Goal: Task Accomplishment & Management: Manage account settings

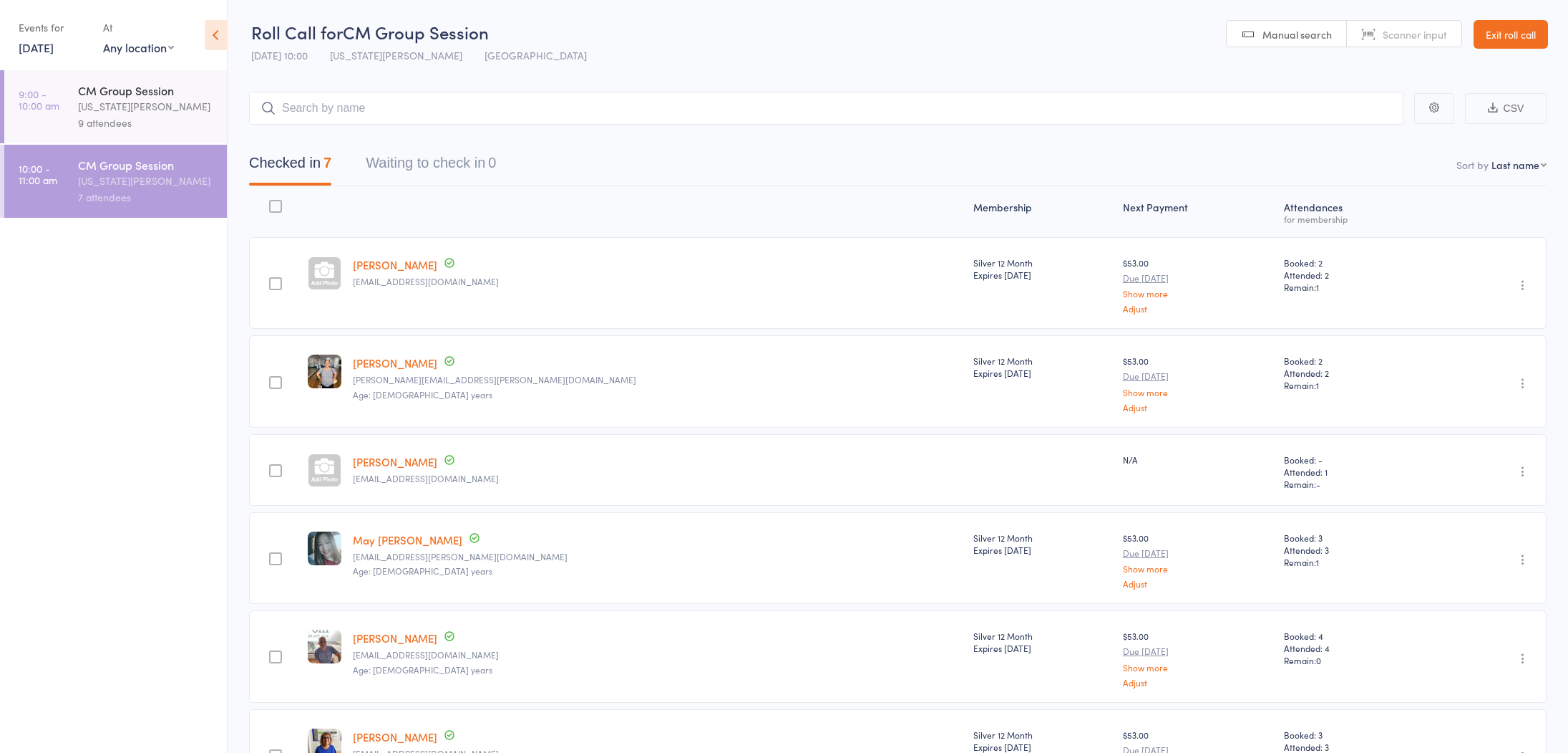
click at [1511, 35] on link "Exit roll call" at bounding box center [1511, 34] width 75 height 29
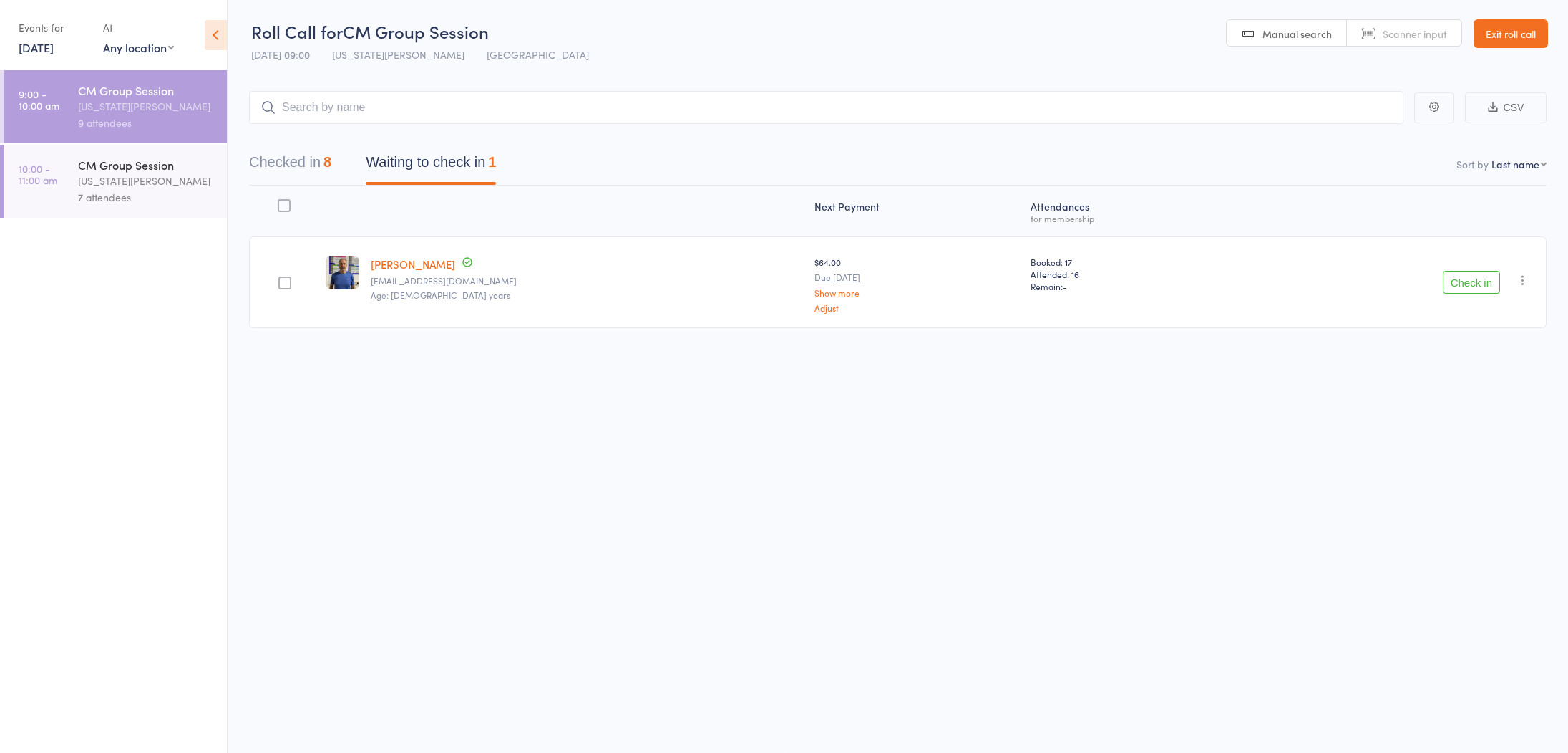
click at [1521, 37] on link "Exit roll call" at bounding box center [1511, 33] width 75 height 29
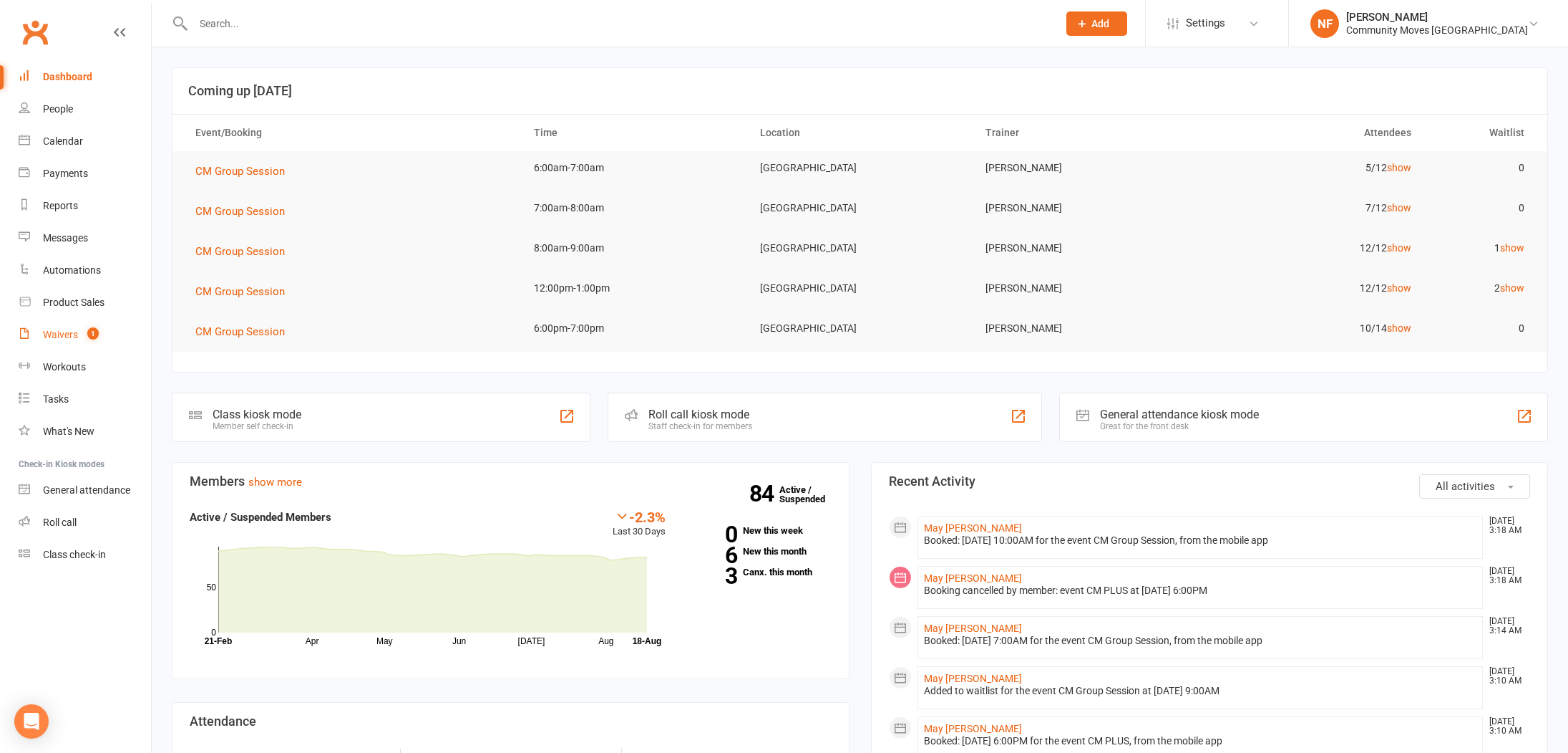
click at [61, 338] on div "Waivers" at bounding box center [61, 334] width 35 height 11
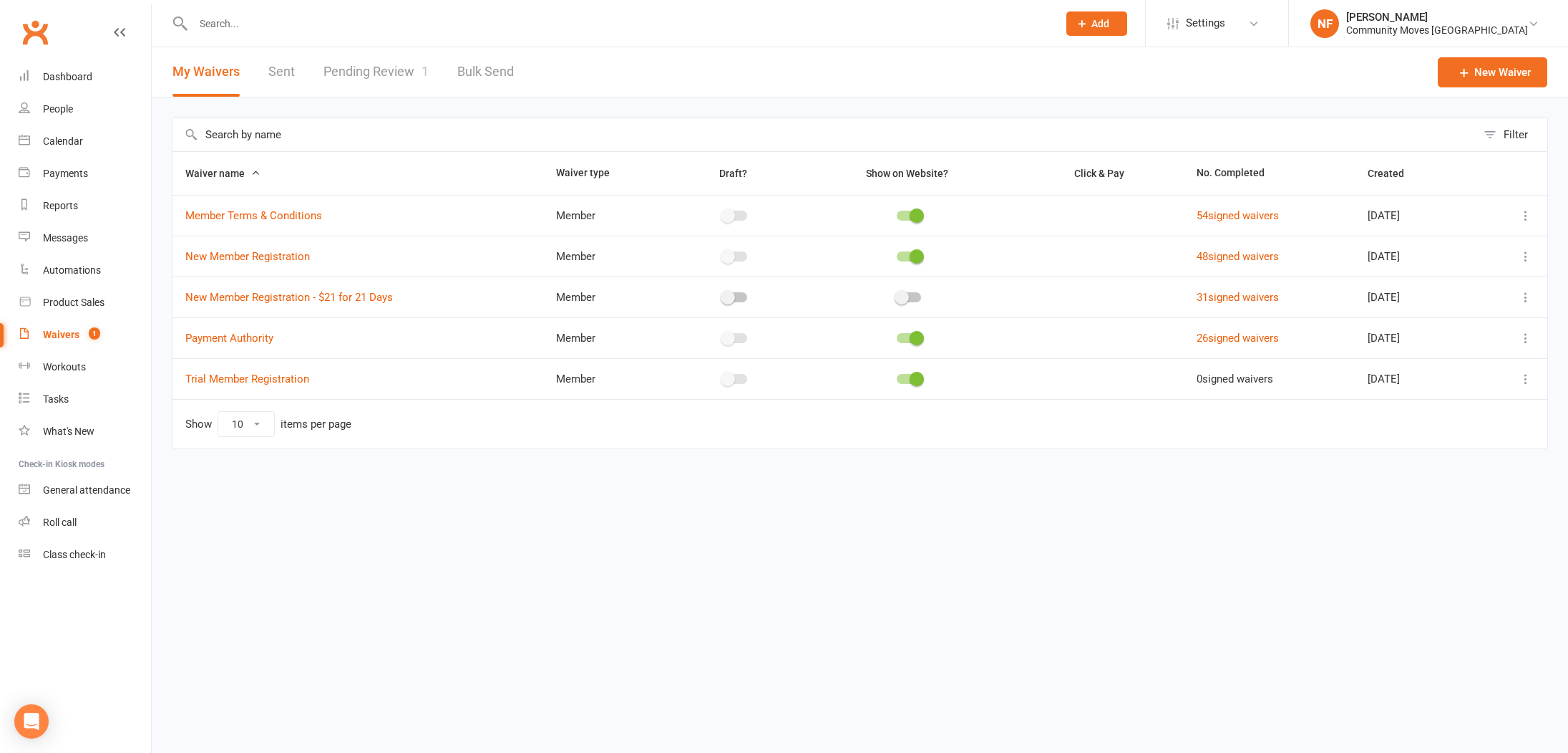
click at [384, 72] on link "Pending Review 1" at bounding box center [376, 72] width 105 height 50
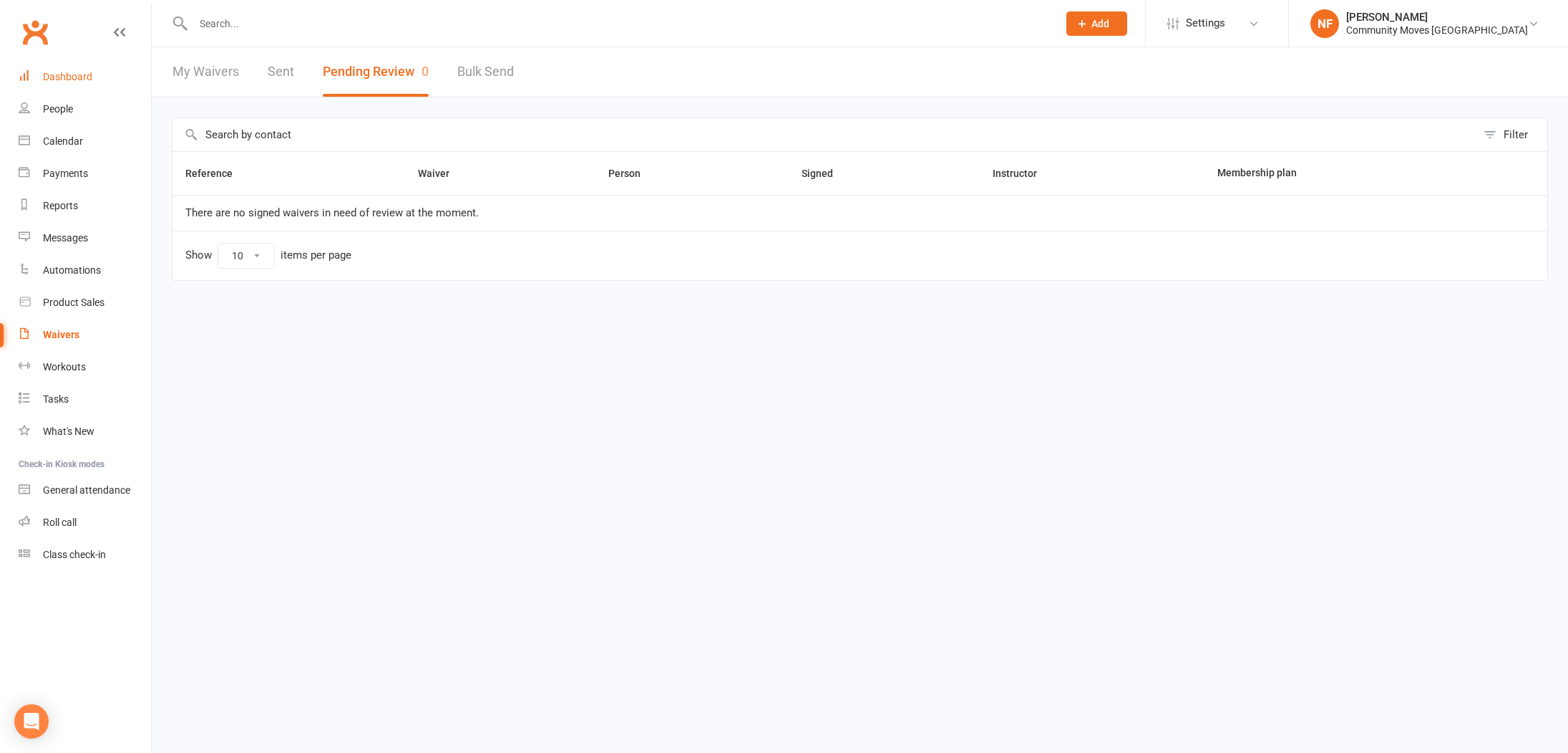
click at [83, 74] on div "Dashboard" at bounding box center [68, 76] width 50 height 11
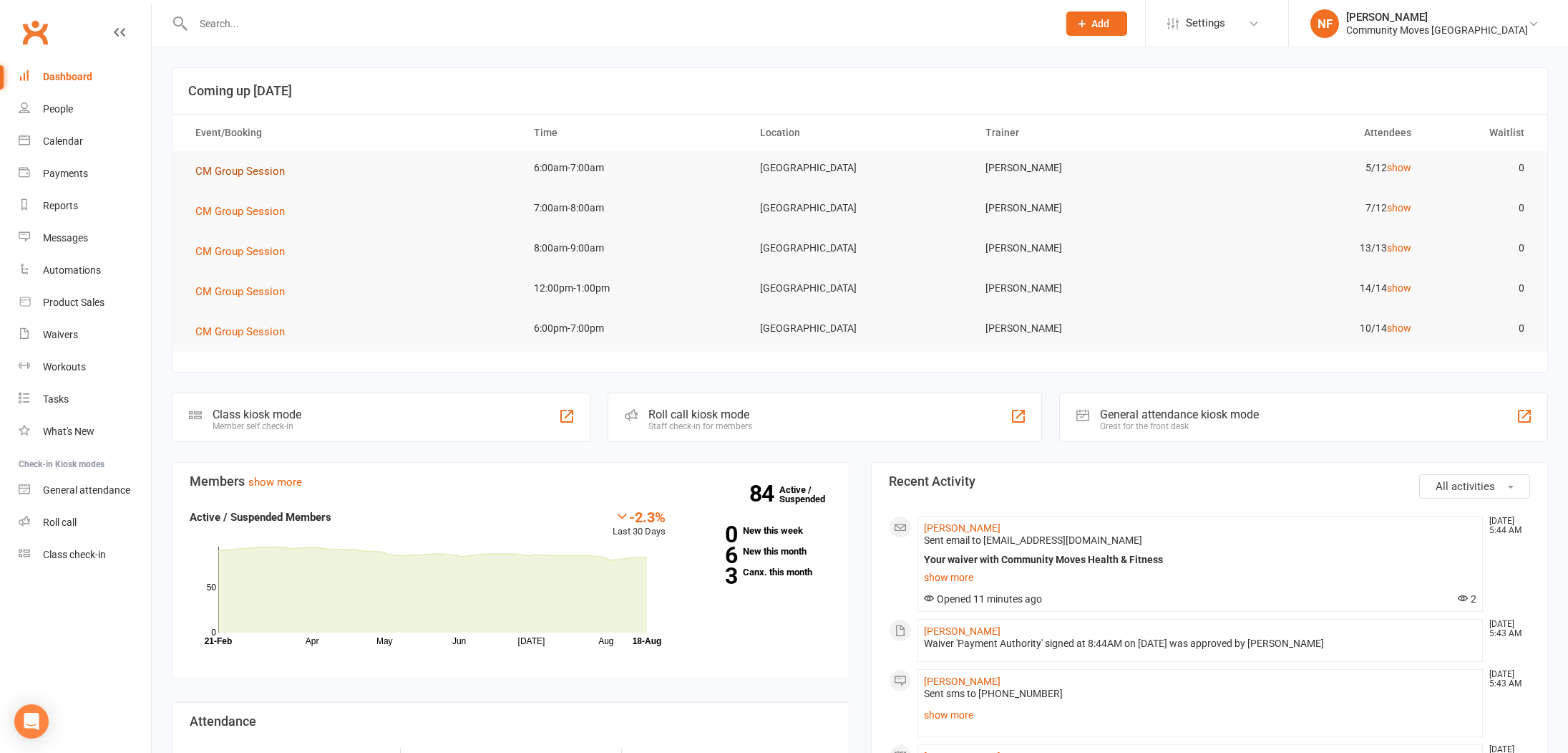
click at [235, 168] on span "CM Group Session" at bounding box center [239, 171] width 89 height 13
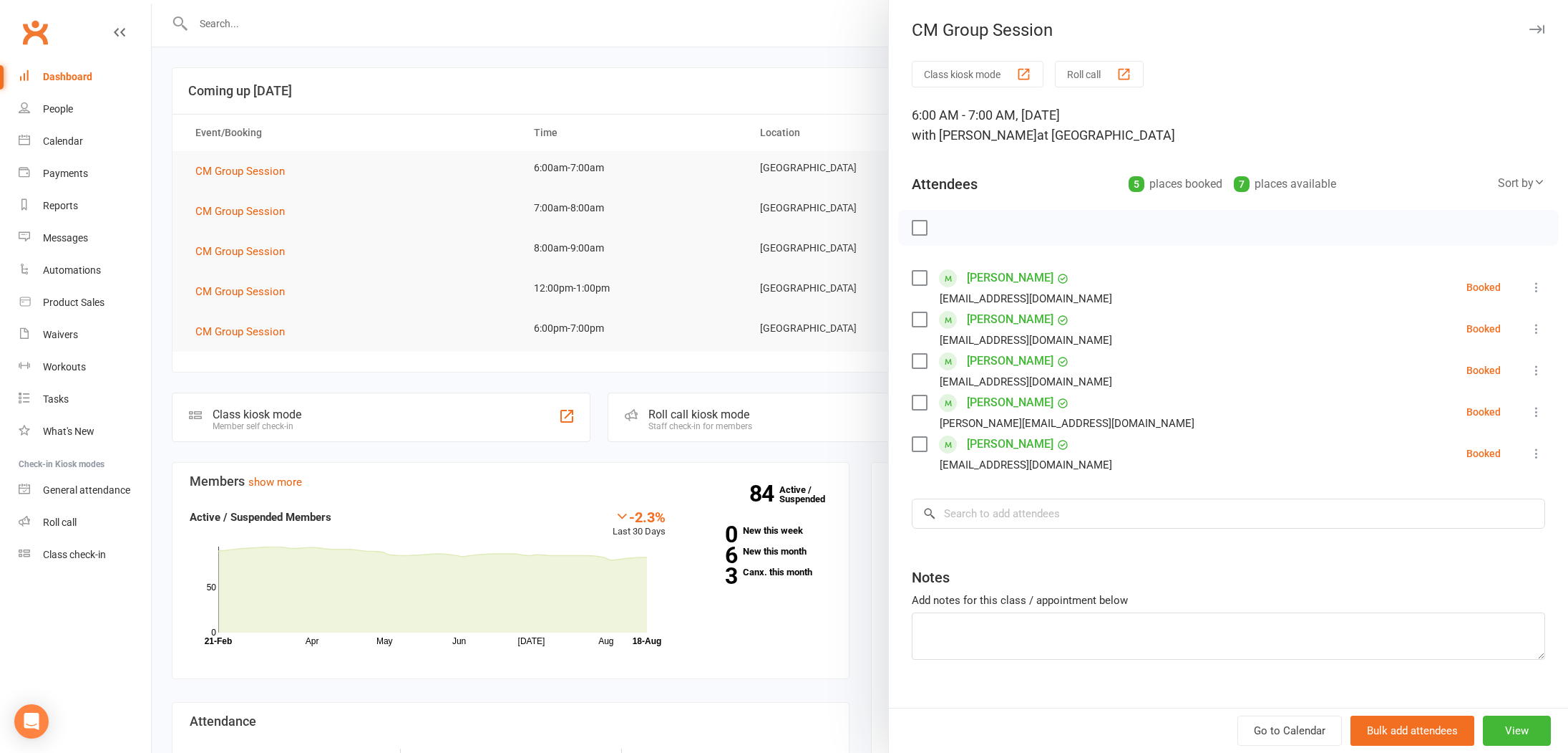
click at [921, 397] on label at bounding box center [919, 402] width 15 height 15
click at [923, 440] on label at bounding box center [919, 444] width 15 height 15
click at [916, 319] on label at bounding box center [919, 319] width 15 height 15
click at [917, 361] on label at bounding box center [919, 361] width 15 height 15
click at [956, 227] on icon "button" at bounding box center [951, 227] width 16 height 16
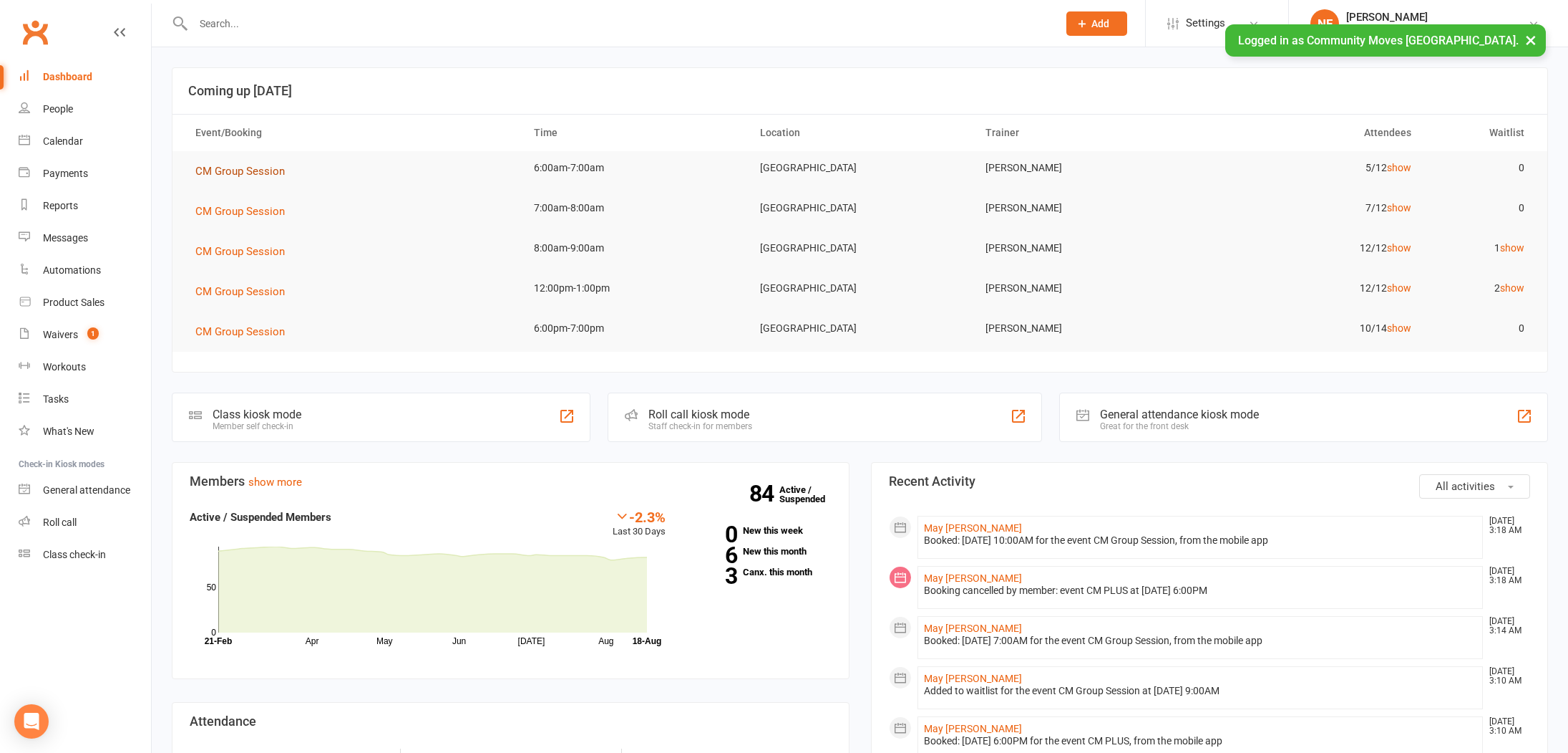
click at [253, 169] on span "CM Group Session" at bounding box center [239, 171] width 89 height 13
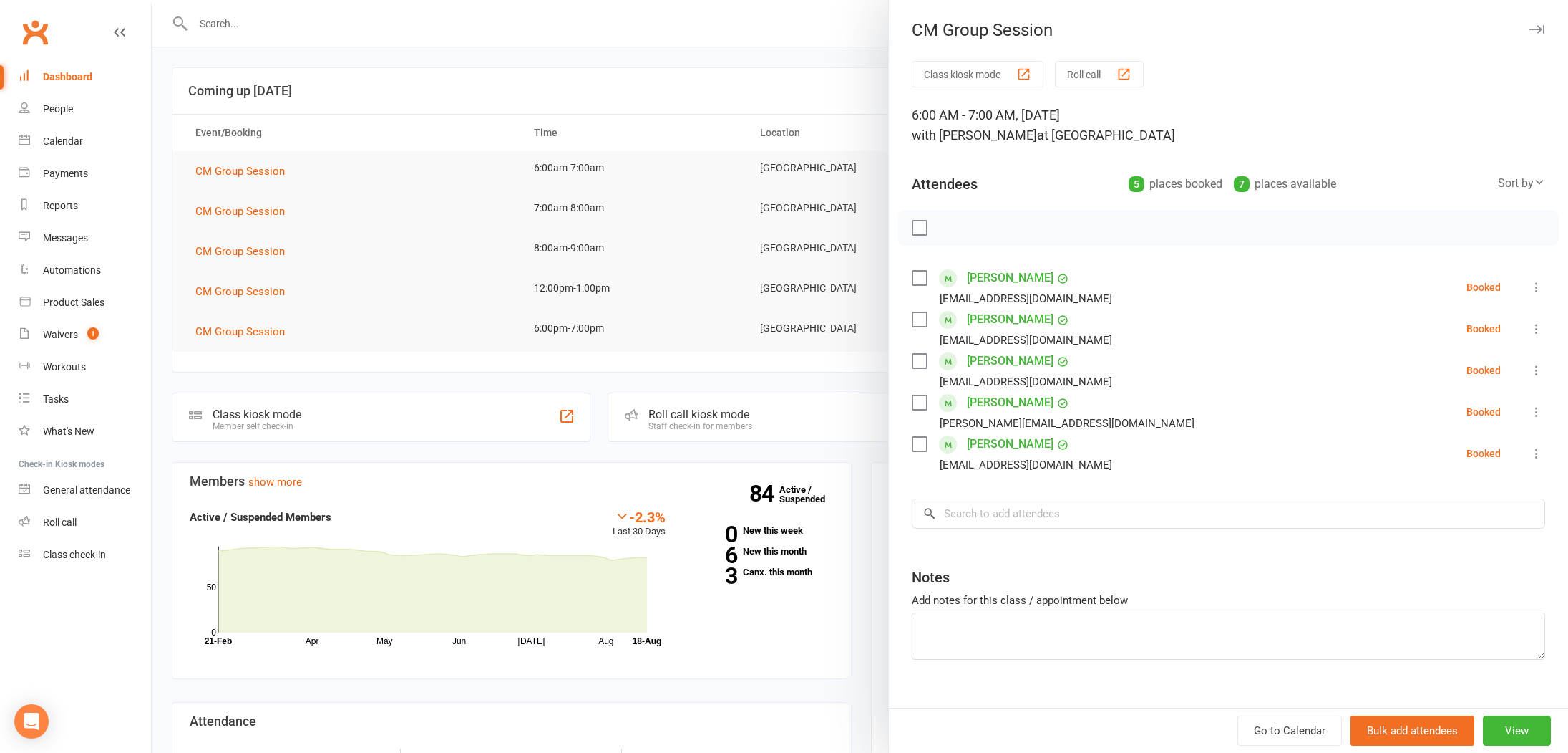
click at [264, 211] on div at bounding box center [859, 376] width 1416 height 753
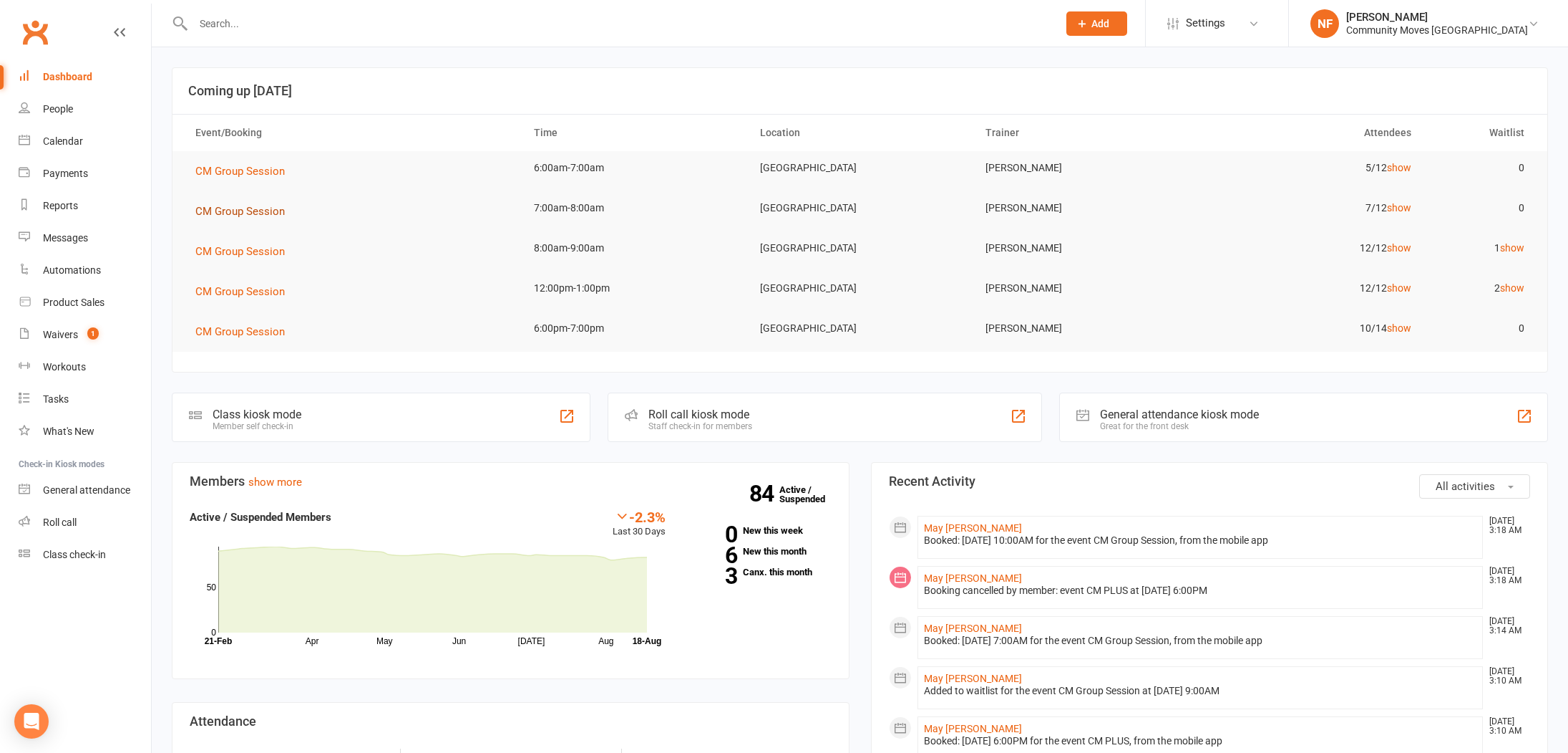
click at [264, 211] on span "CM Group Session" at bounding box center [239, 211] width 89 height 13
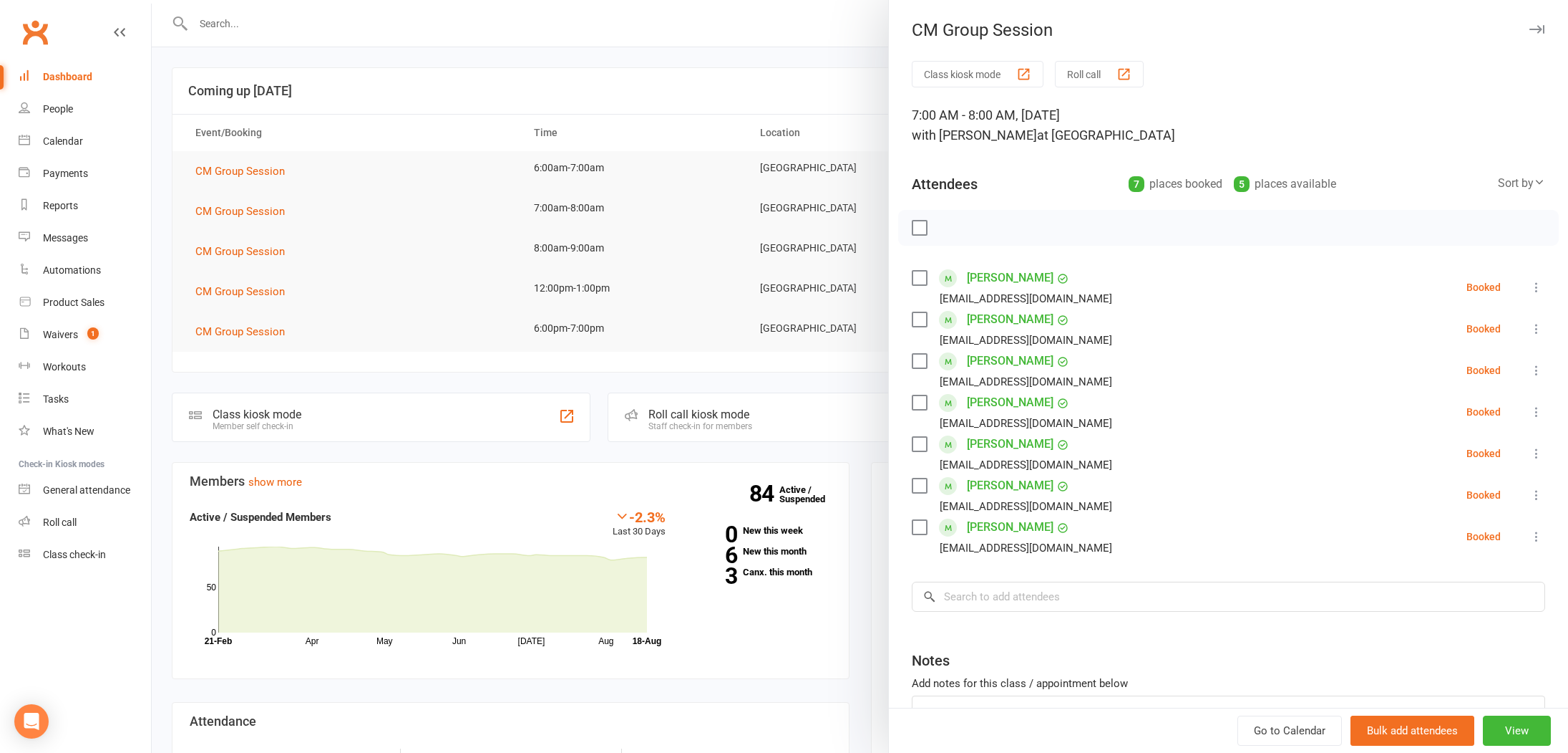
click at [243, 252] on div at bounding box center [859, 376] width 1416 height 753
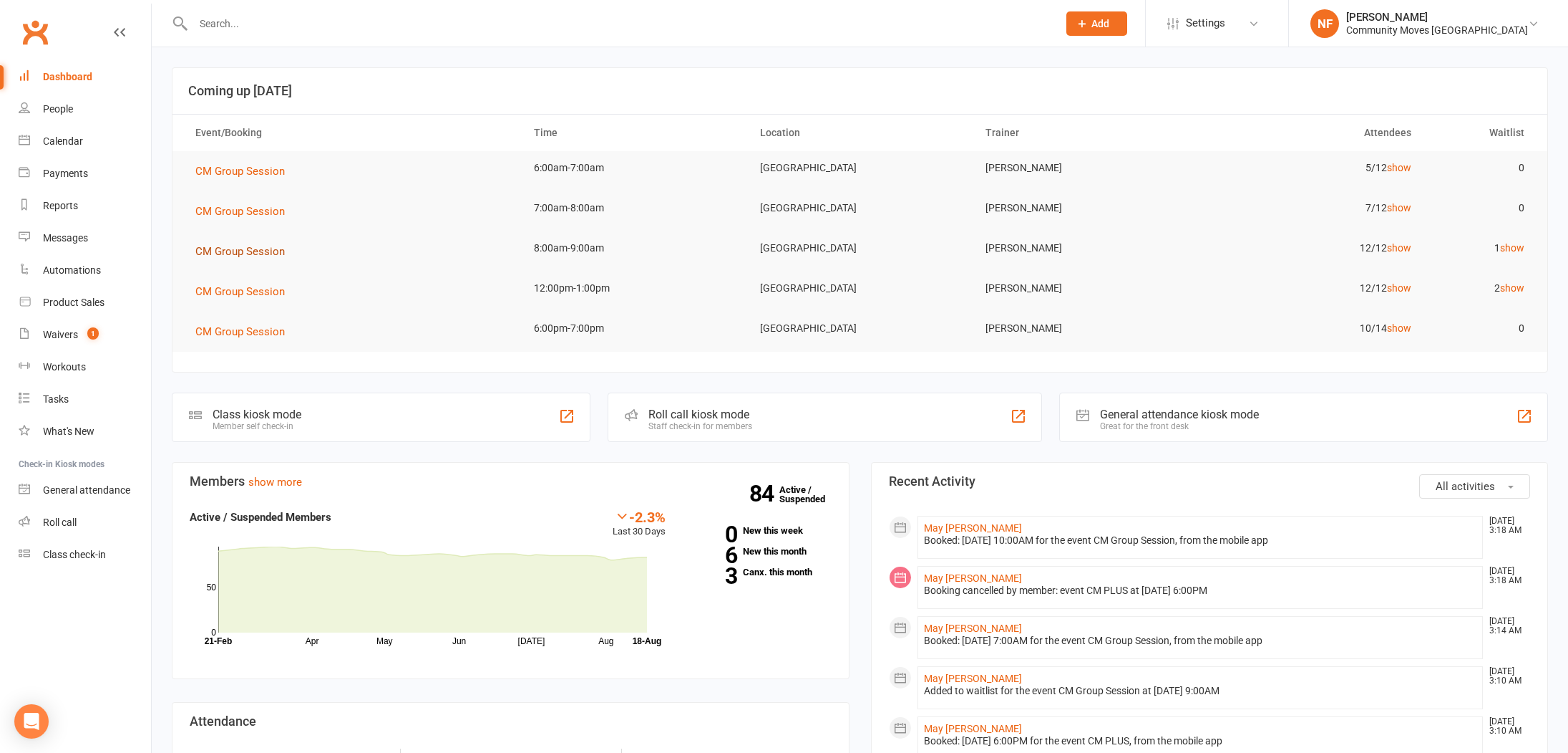
click at [244, 252] on span "CM Group Session" at bounding box center [239, 251] width 89 height 13
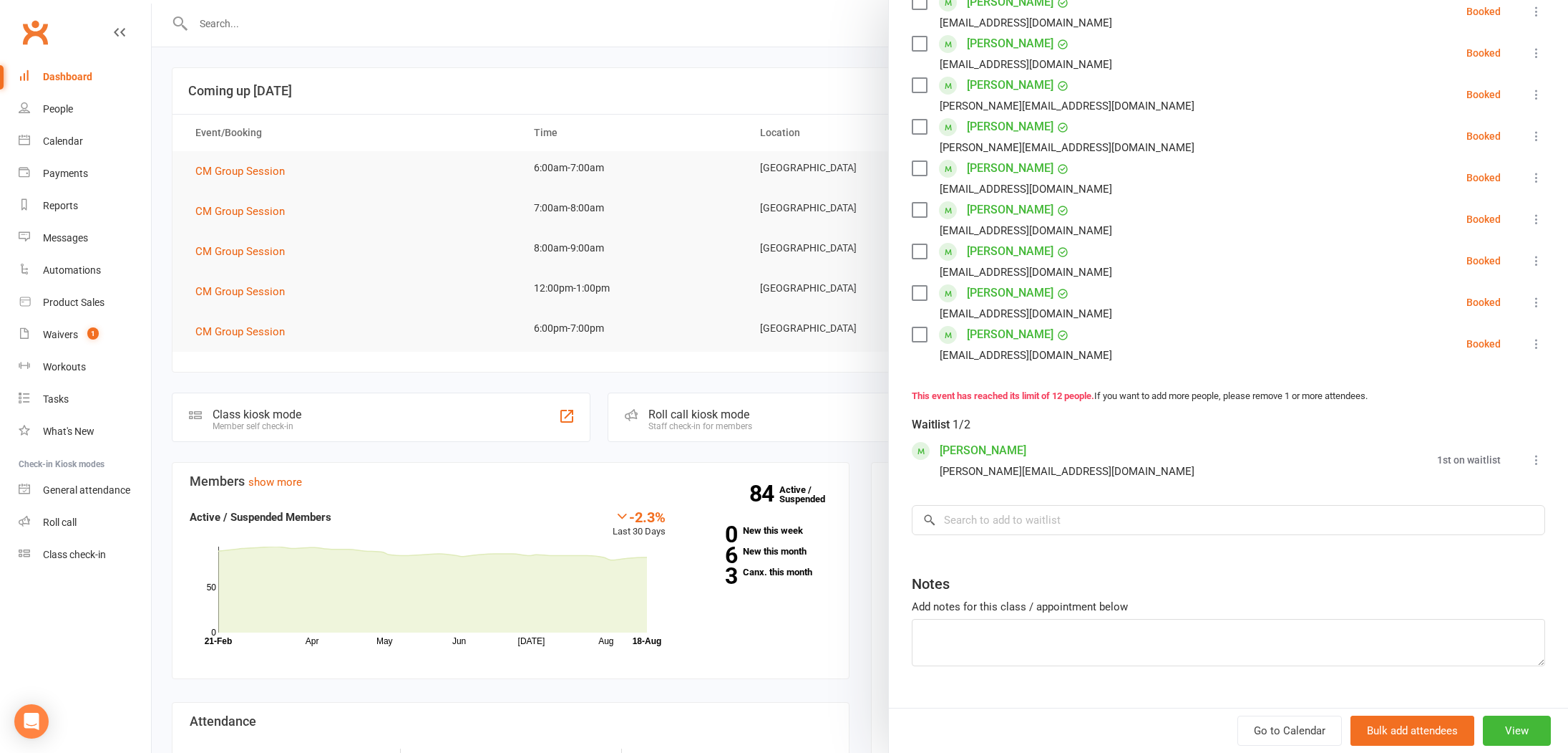
scroll to position [430, 0]
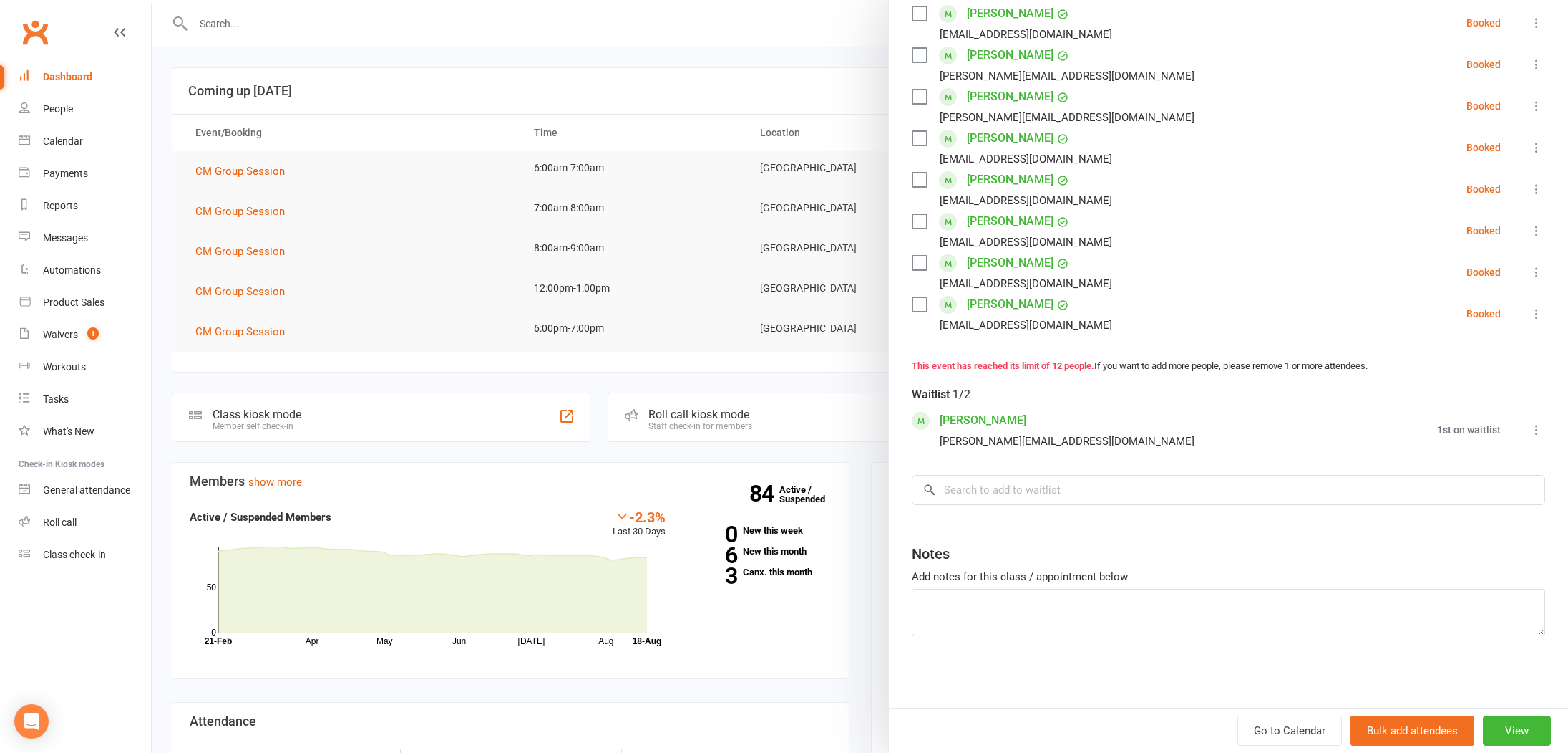
click at [1539, 429] on icon at bounding box center [1537, 430] width 15 height 15
click at [1464, 462] on link "Book now" at bounding box center [1467, 457] width 154 height 29
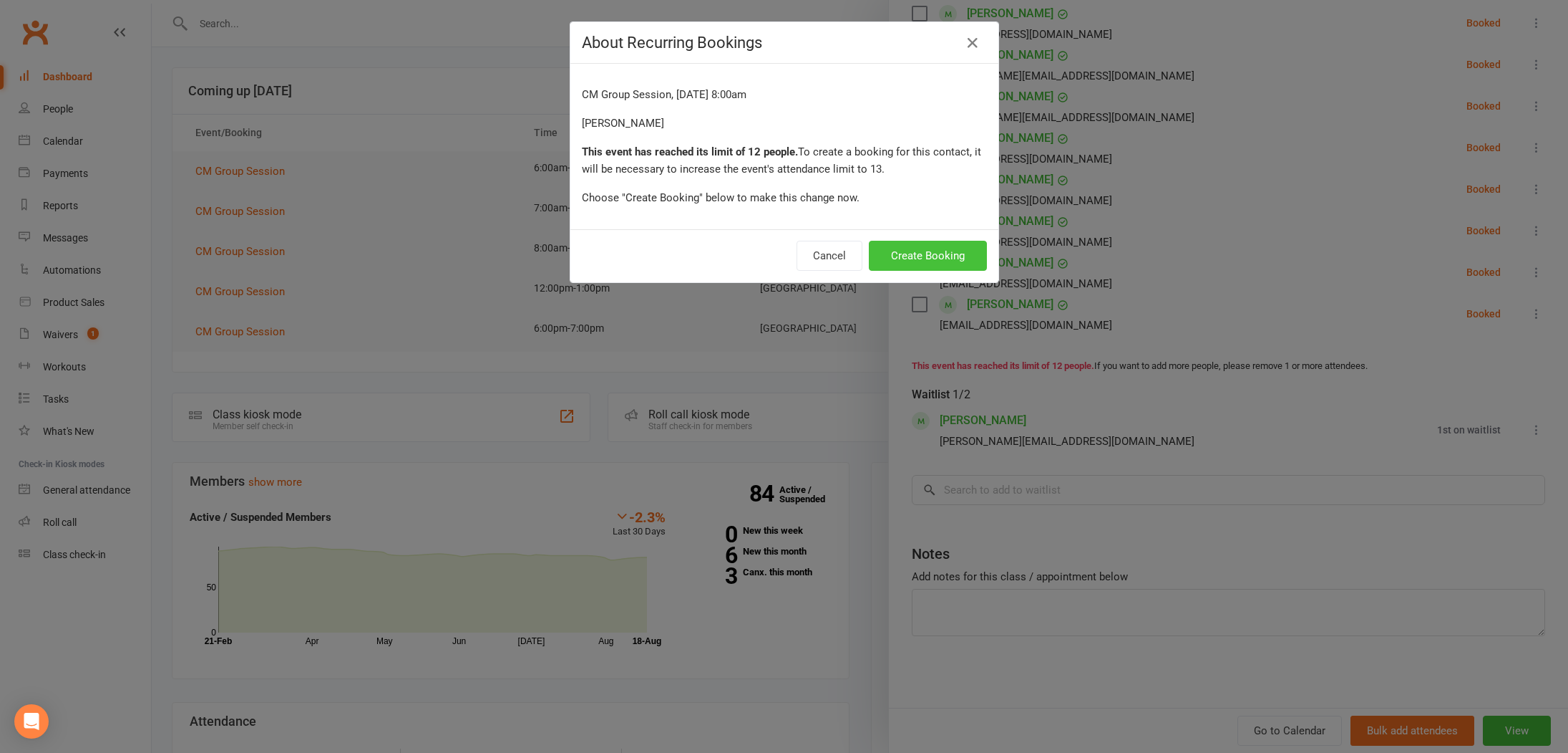
click at [927, 249] on button "Create Booking" at bounding box center [928, 255] width 118 height 30
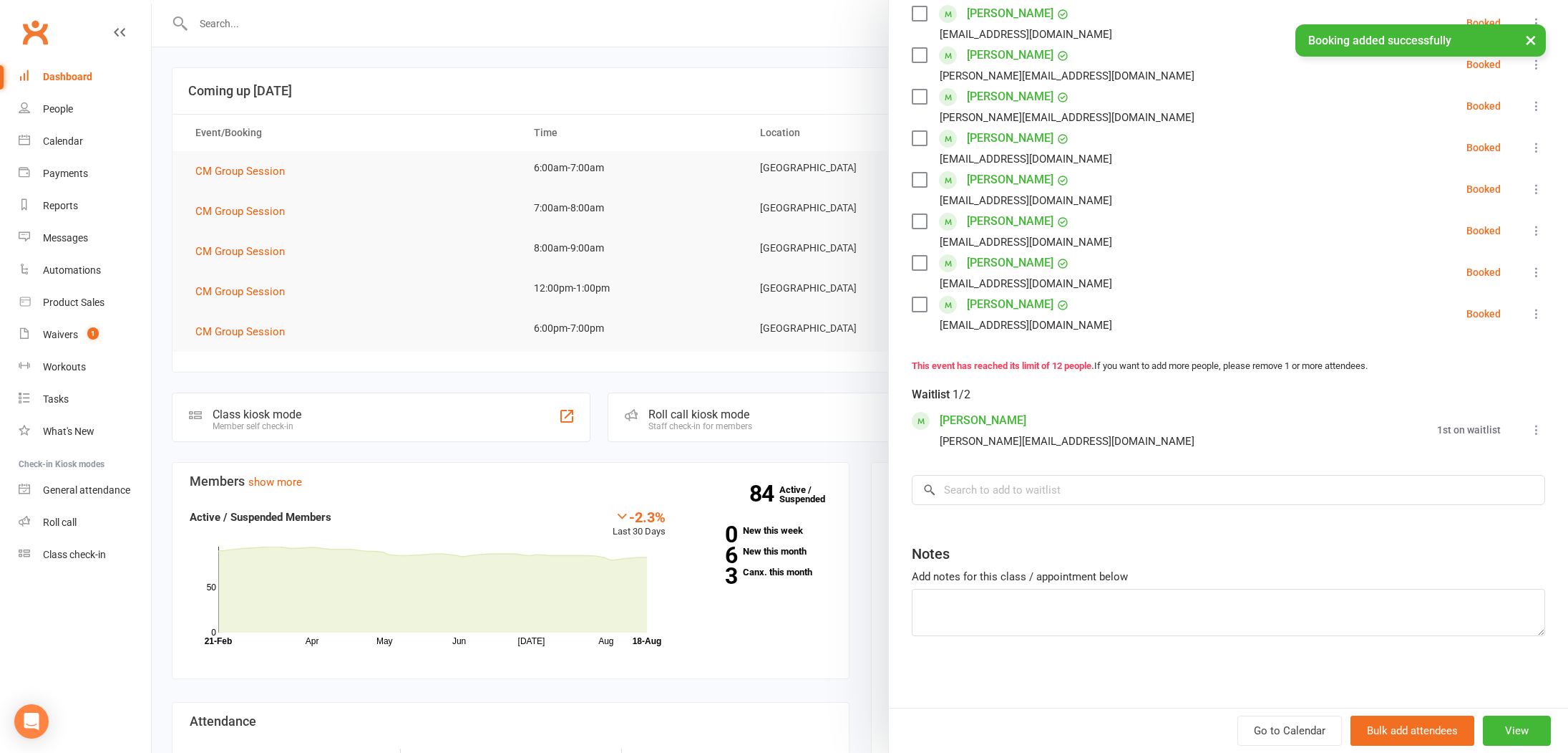
scroll to position [443, 0]
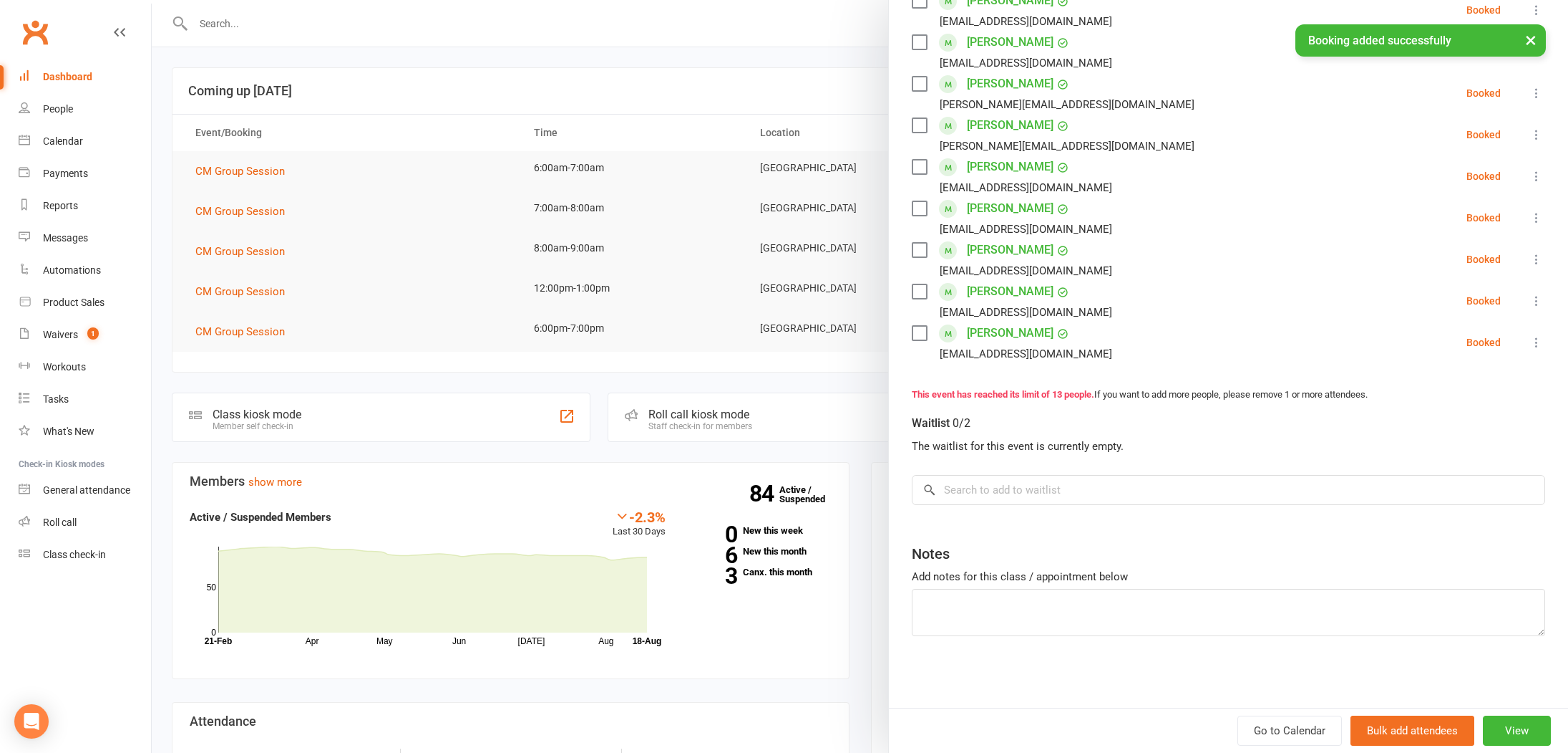
click at [359, 264] on div at bounding box center [859, 376] width 1416 height 753
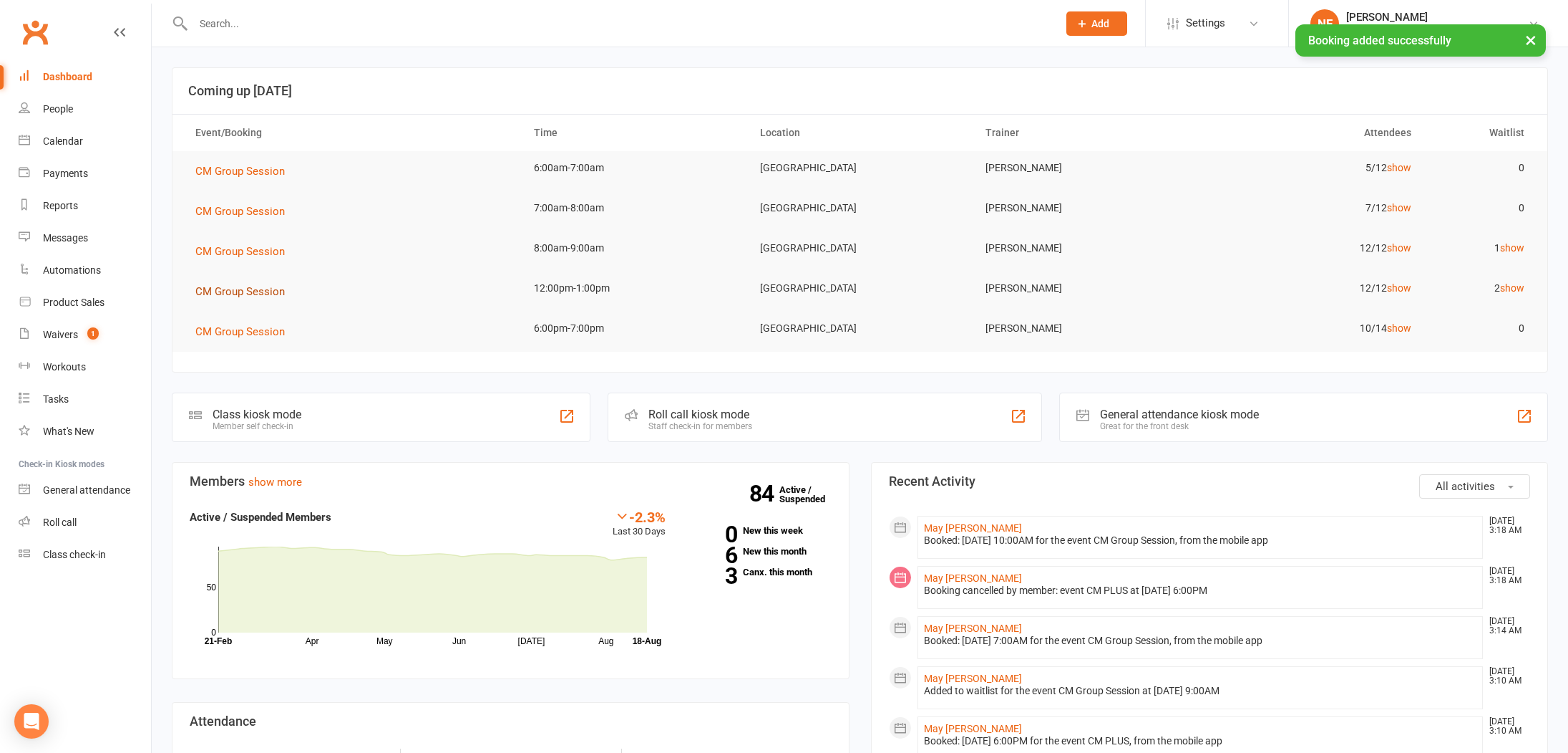
click at [254, 285] on span "CM Group Session" at bounding box center [239, 292] width 89 height 13
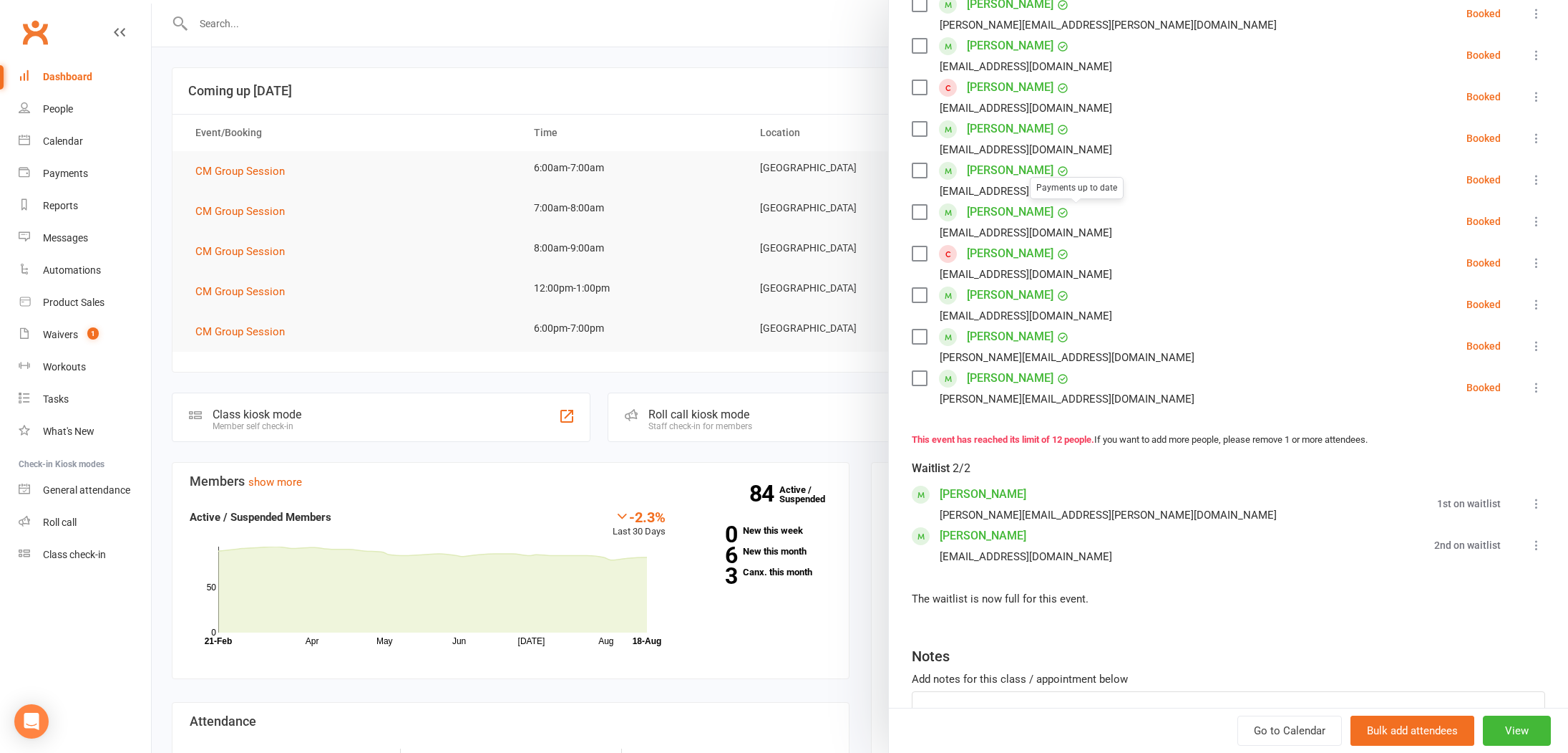
scroll to position [394, 0]
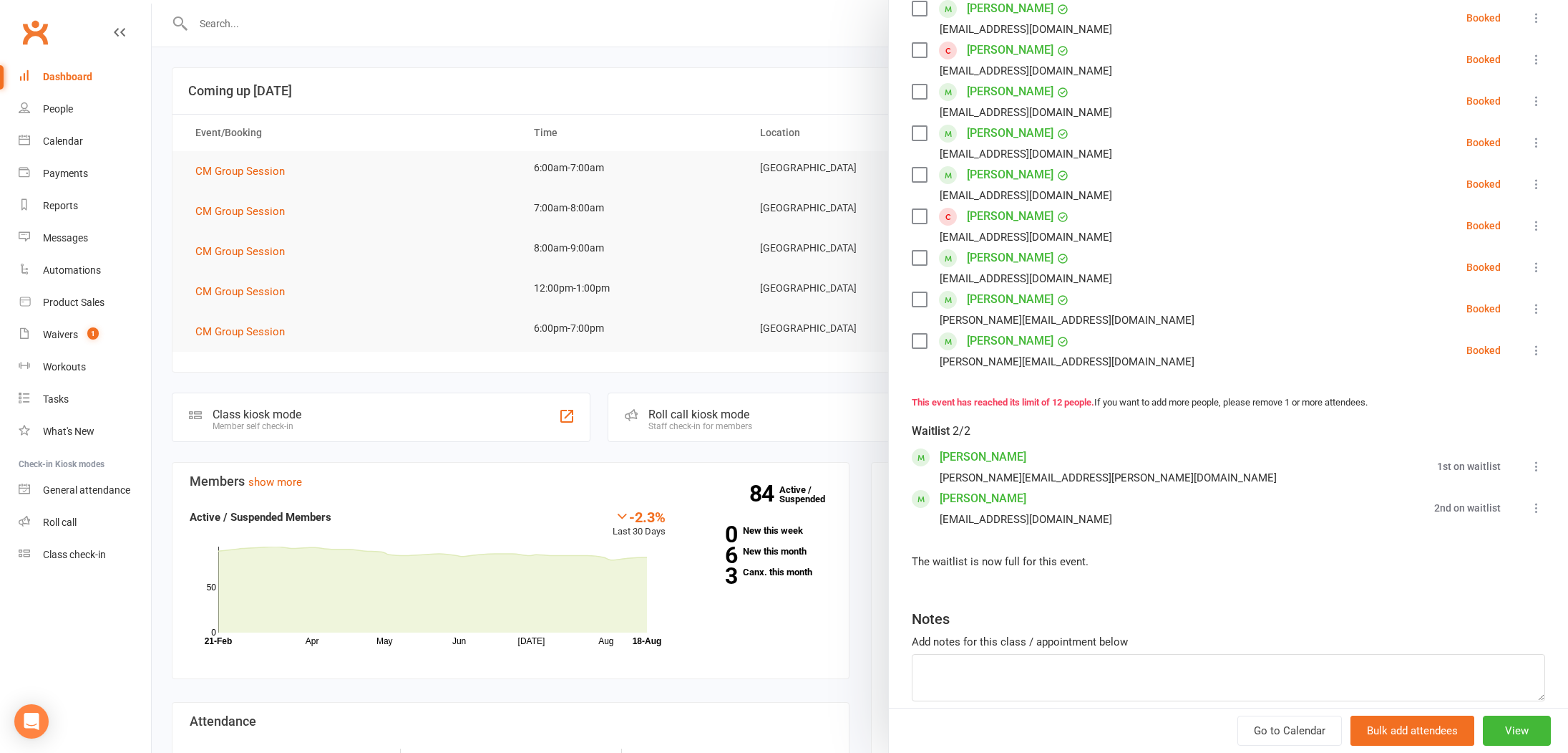
click at [1539, 463] on icon at bounding box center [1537, 467] width 15 height 15
click at [1431, 495] on link "Book now" at bounding box center [1459, 493] width 169 height 29
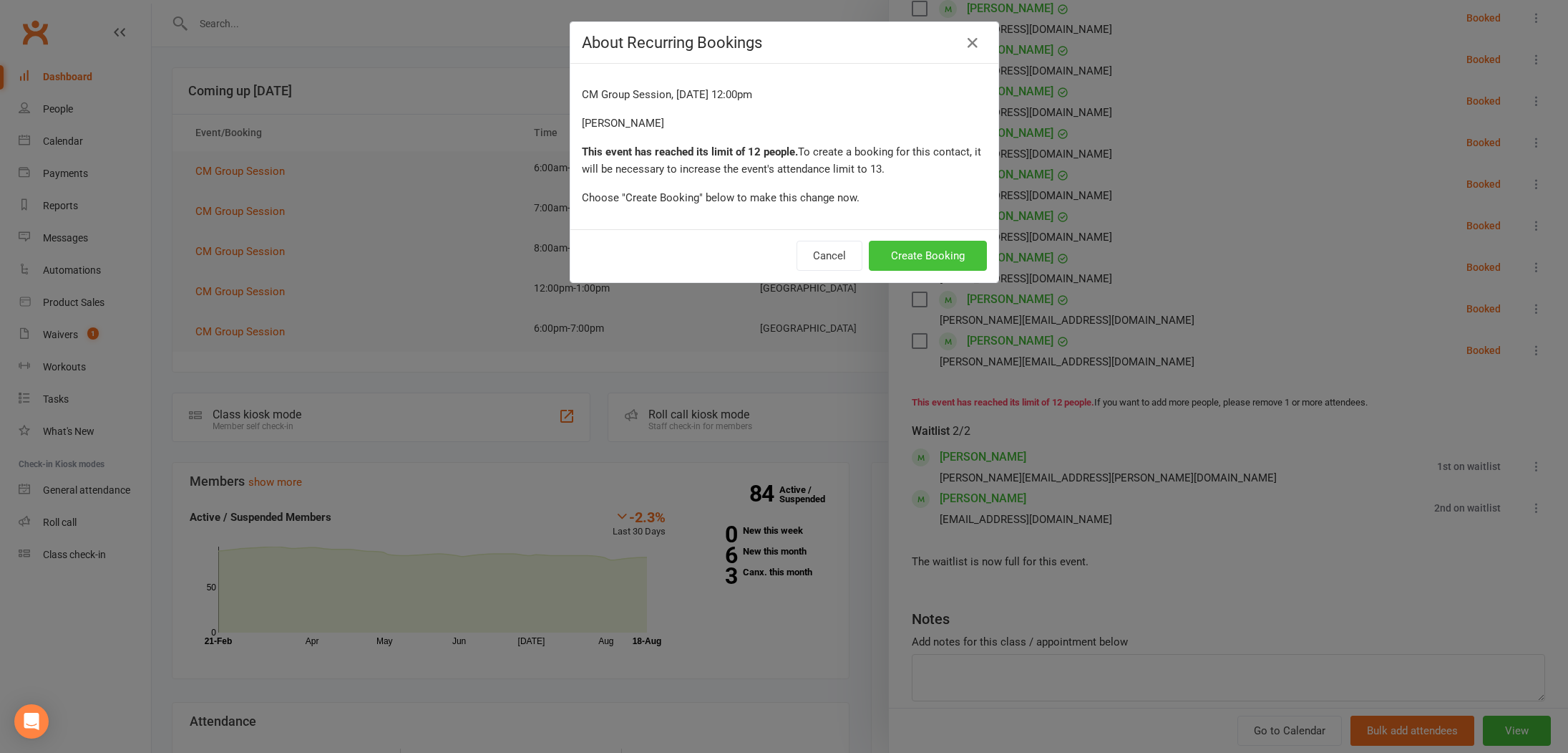
click at [933, 247] on button "Create Booking" at bounding box center [928, 255] width 118 height 30
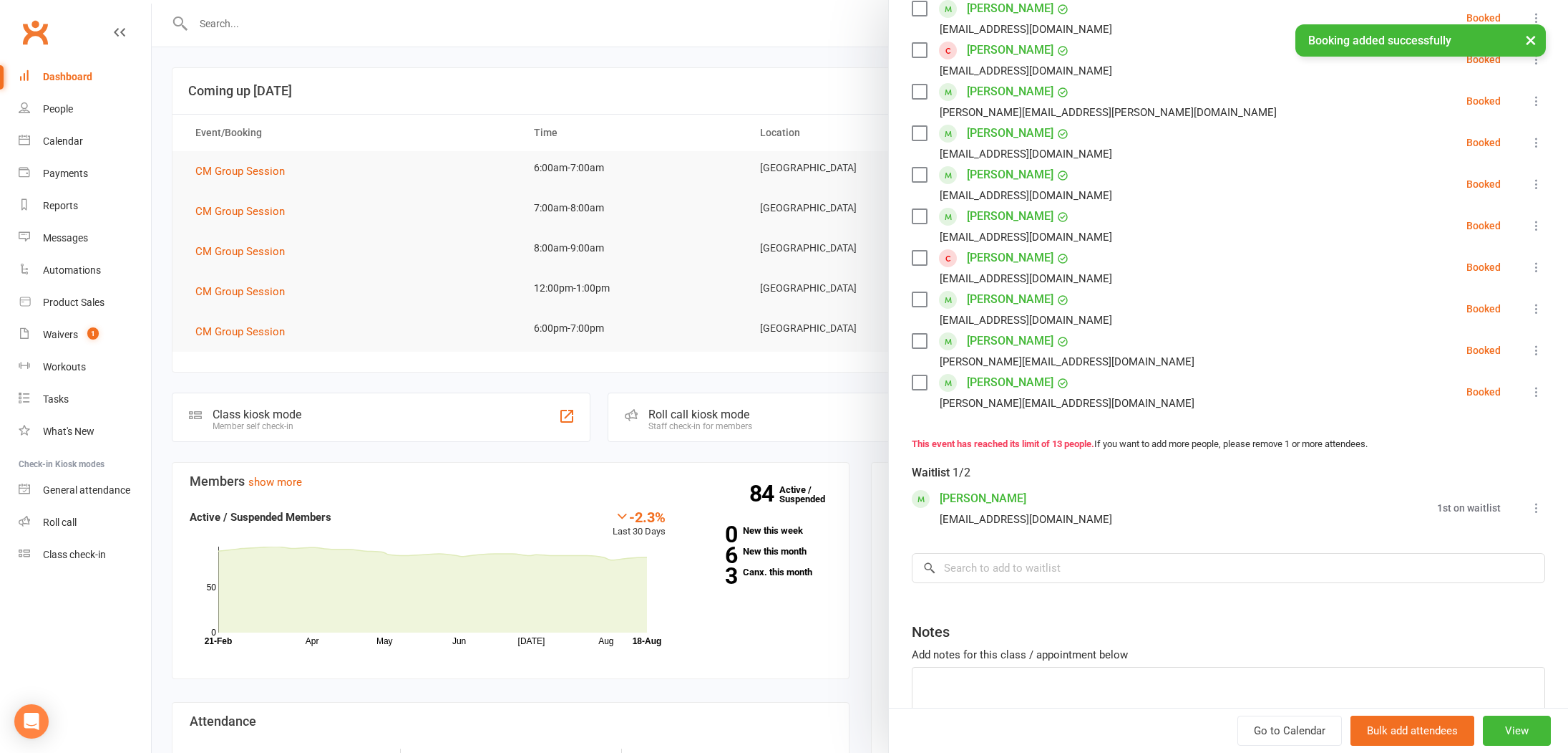
click at [1537, 504] on icon at bounding box center [1537, 508] width 15 height 15
click at [1464, 537] on link "Book now" at bounding box center [1467, 535] width 154 height 29
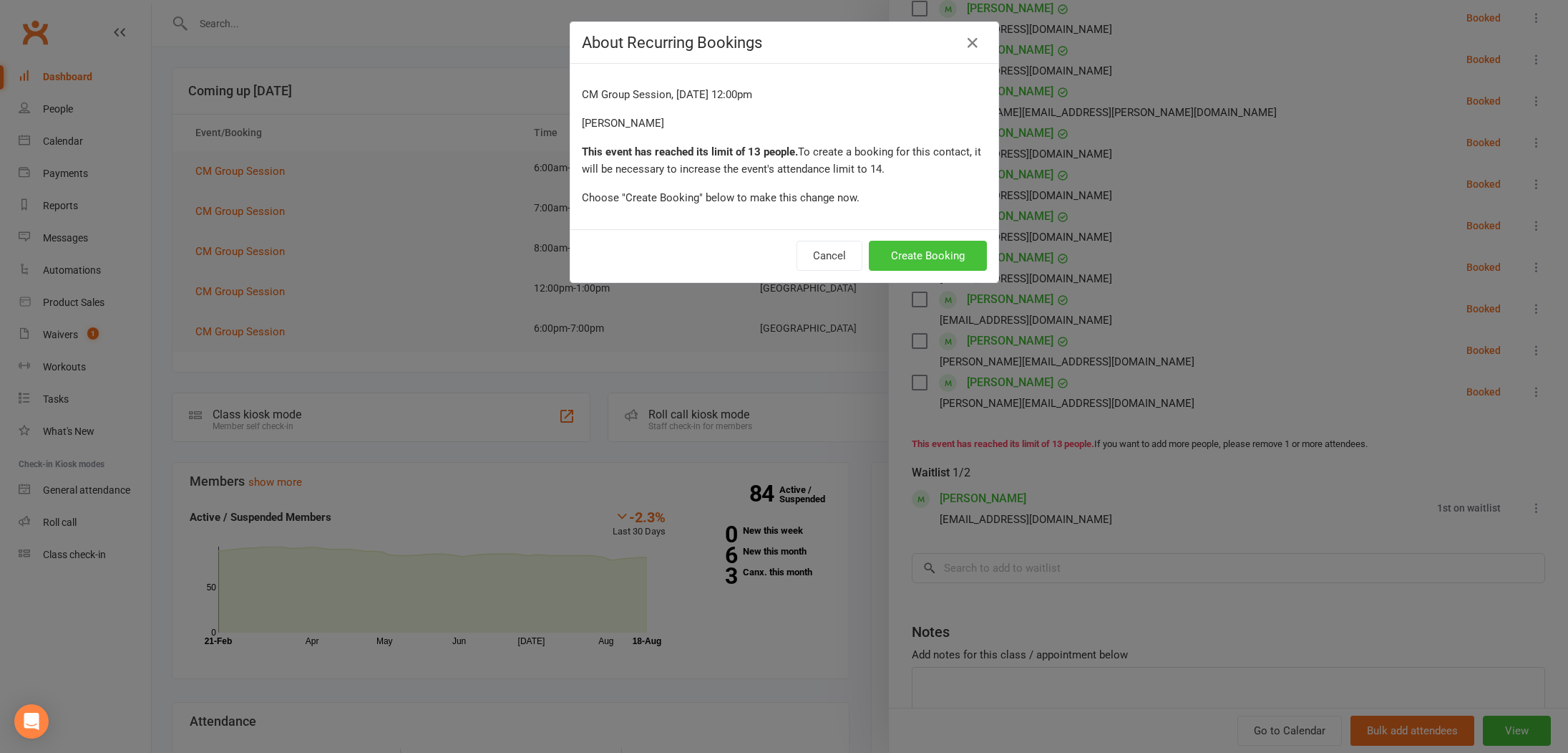
click at [978, 260] on button "Create Booking" at bounding box center [928, 255] width 118 height 30
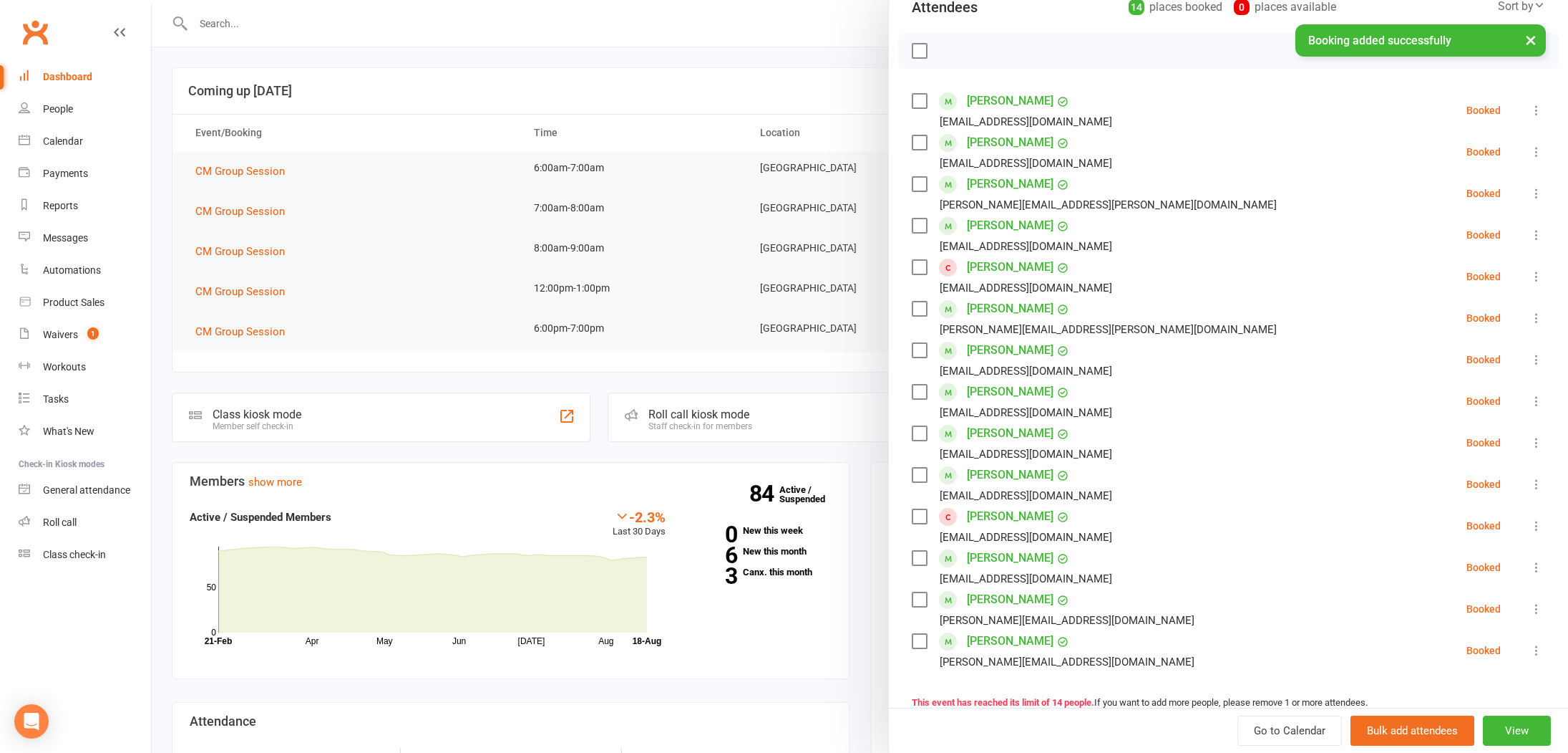
scroll to position [122, 0]
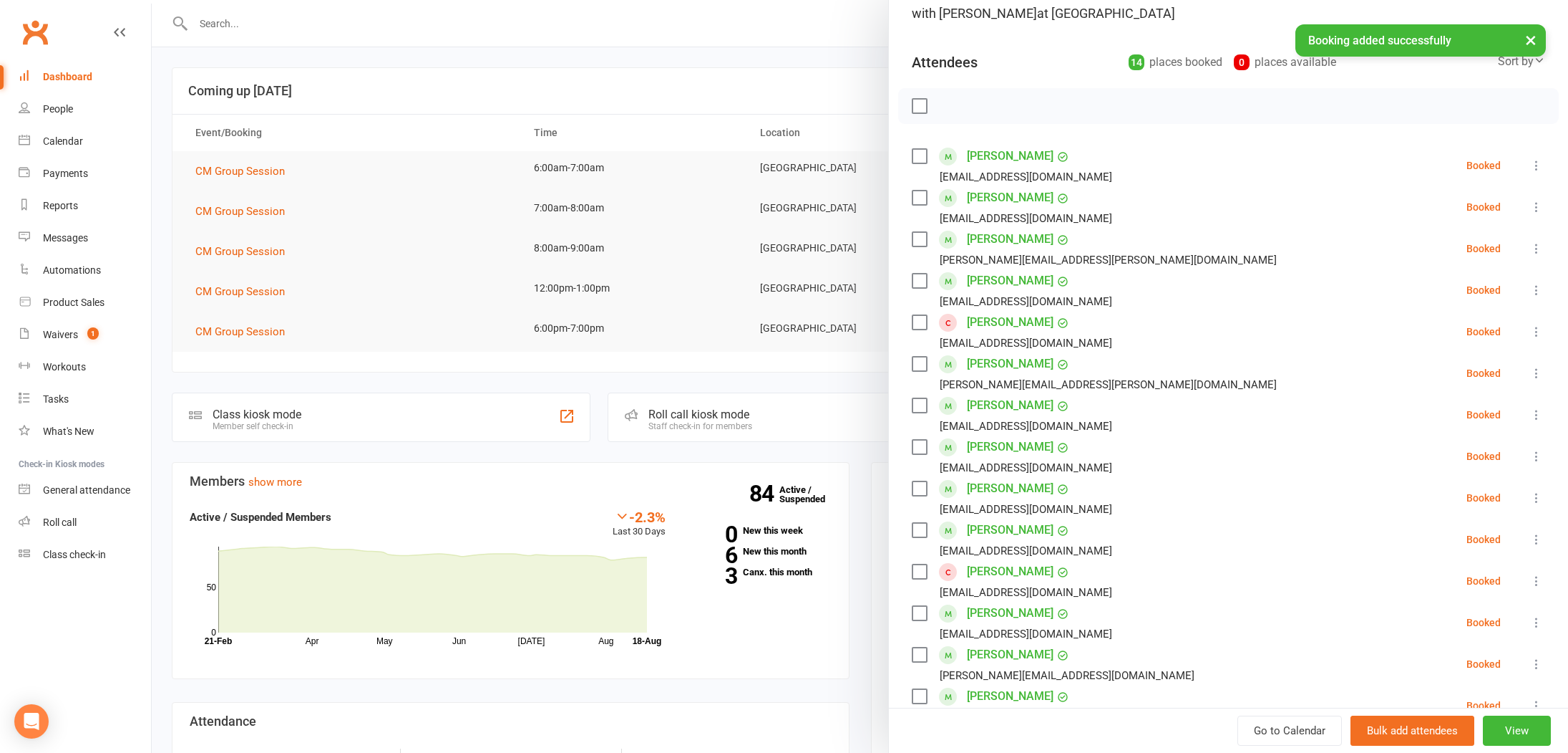
drag, startPoint x: 390, startPoint y: 199, endPoint x: 279, endPoint y: 256, distance: 124.8
click at [389, 200] on div at bounding box center [859, 376] width 1416 height 753
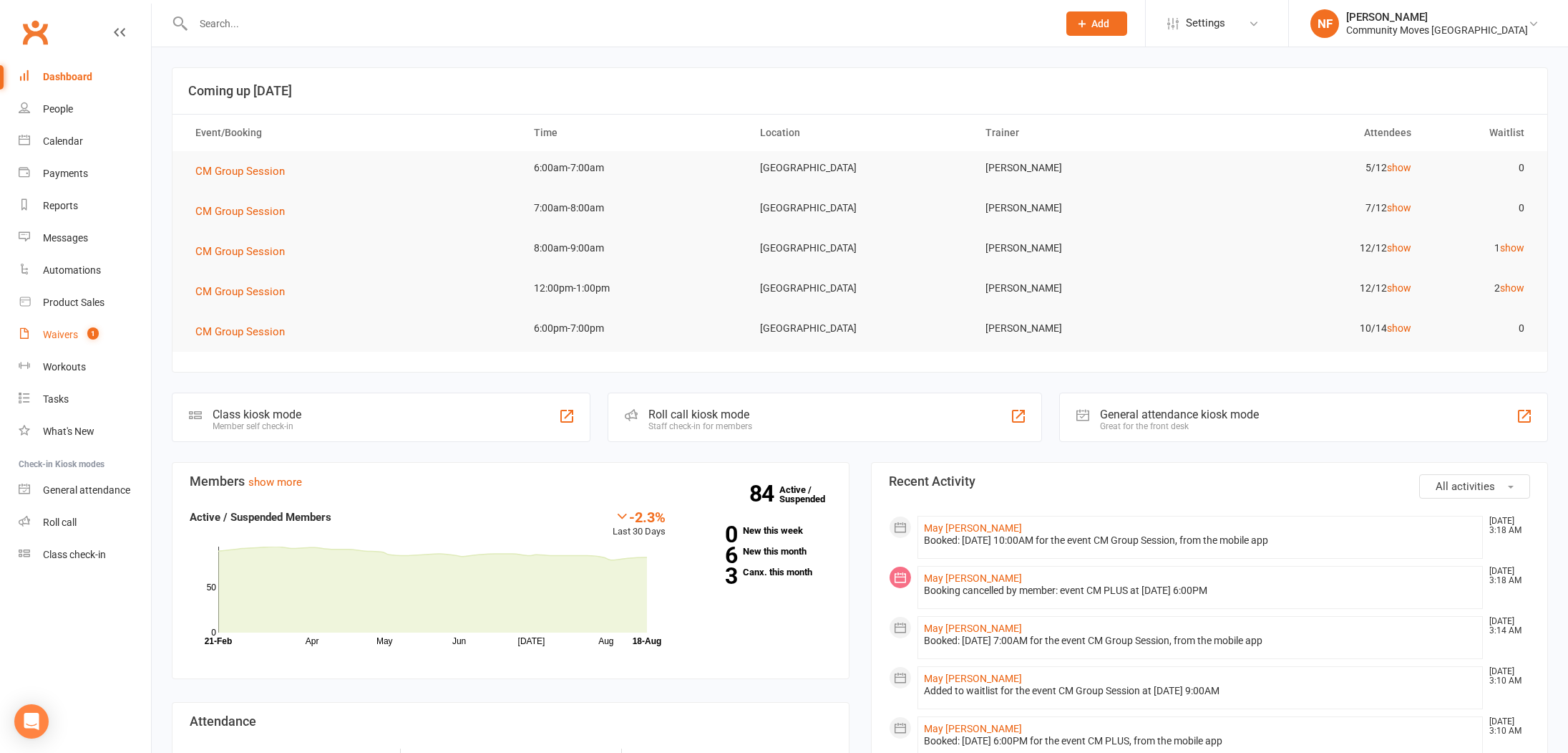
click at [65, 334] on div "Waivers" at bounding box center [61, 334] width 35 height 11
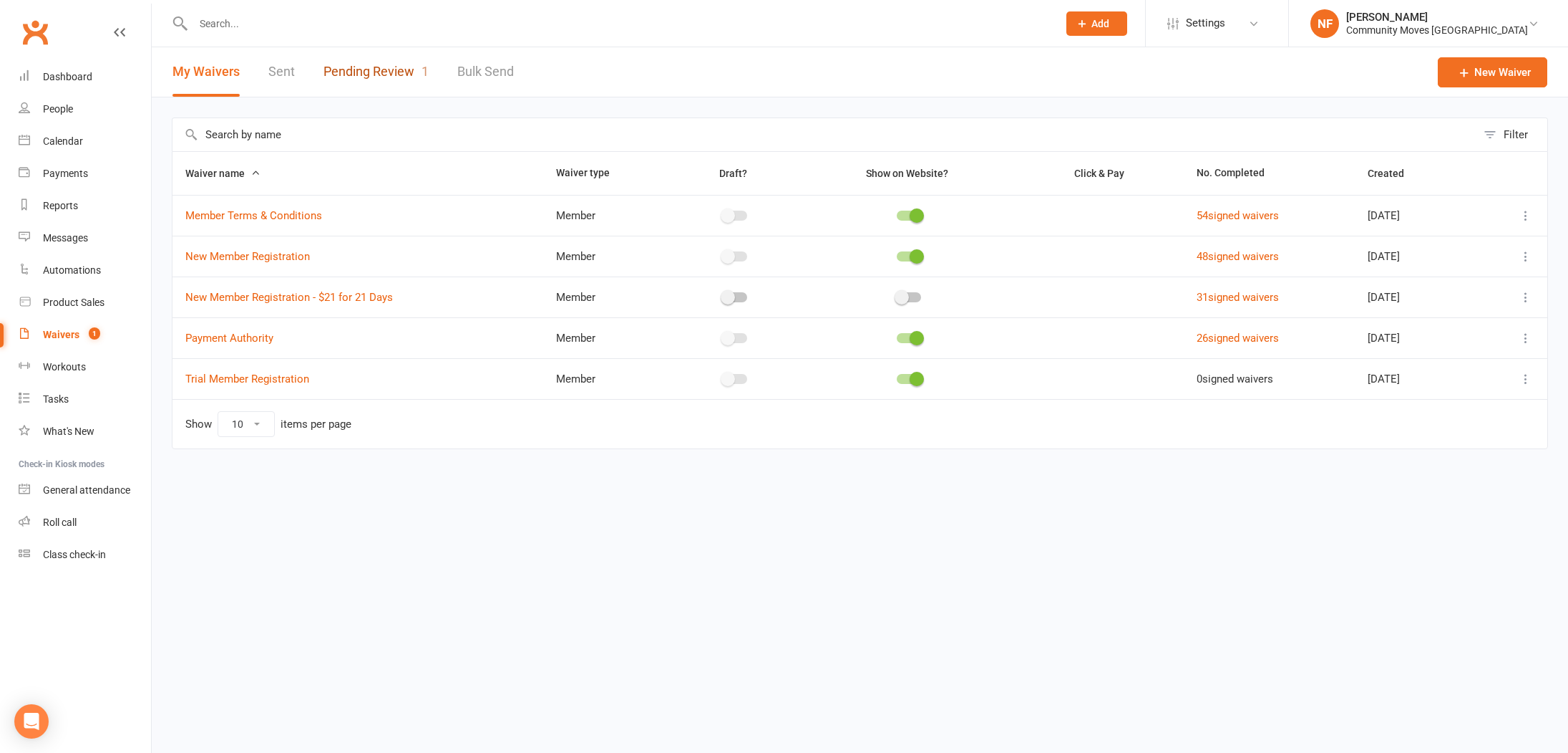
click at [368, 71] on link "Pending Review 1" at bounding box center [376, 72] width 105 height 50
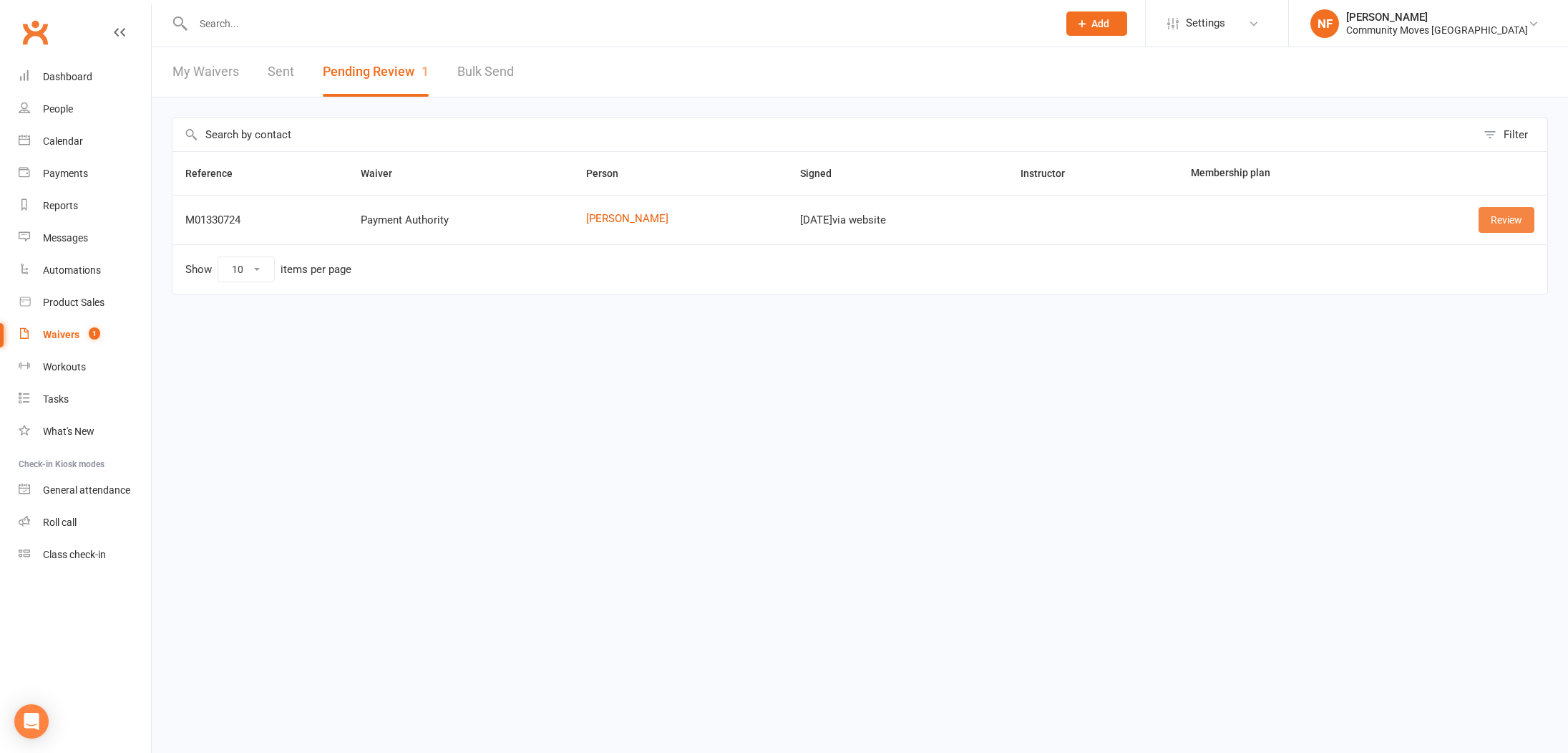
click at [1516, 221] on link "Review" at bounding box center [1506, 220] width 56 height 26
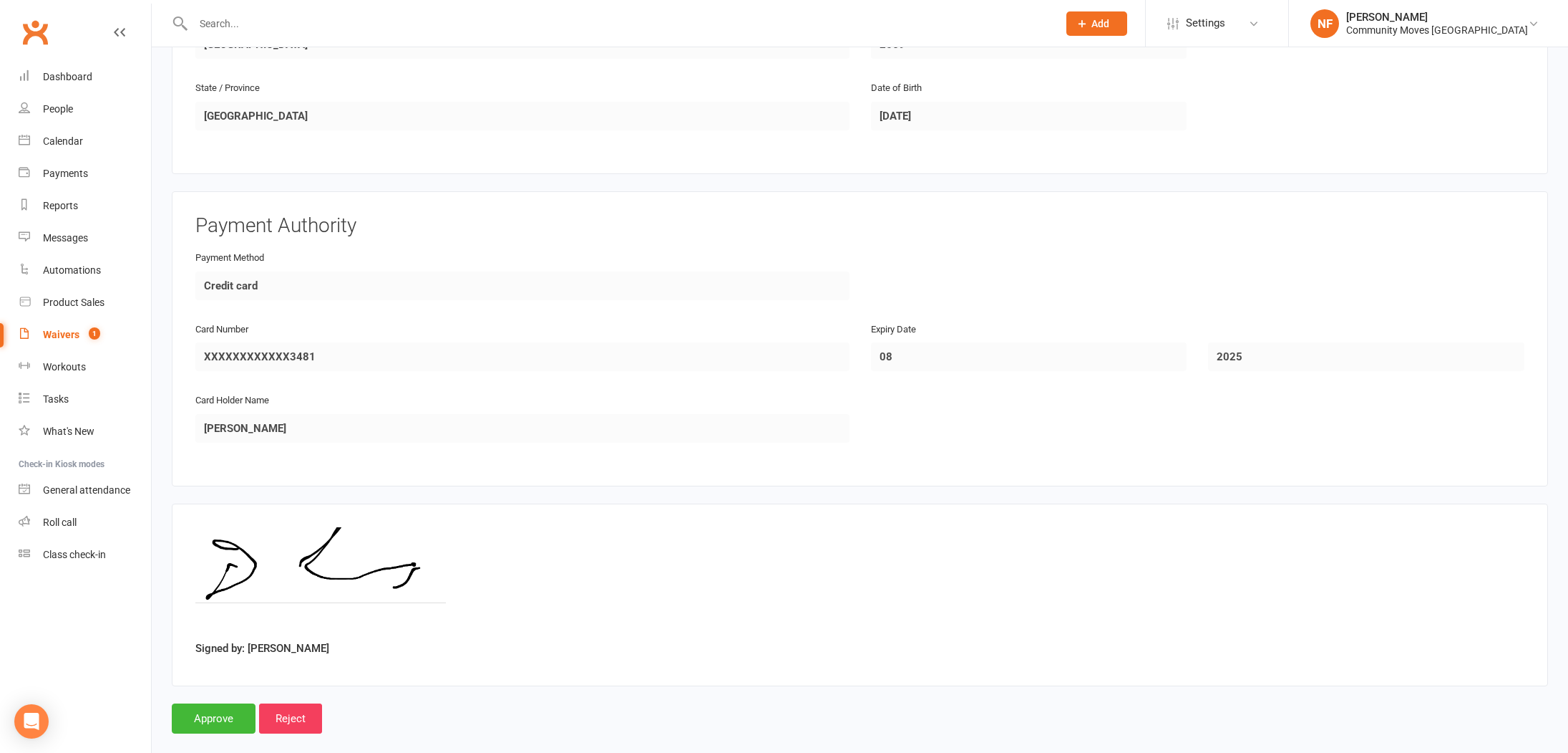
scroll to position [516, 0]
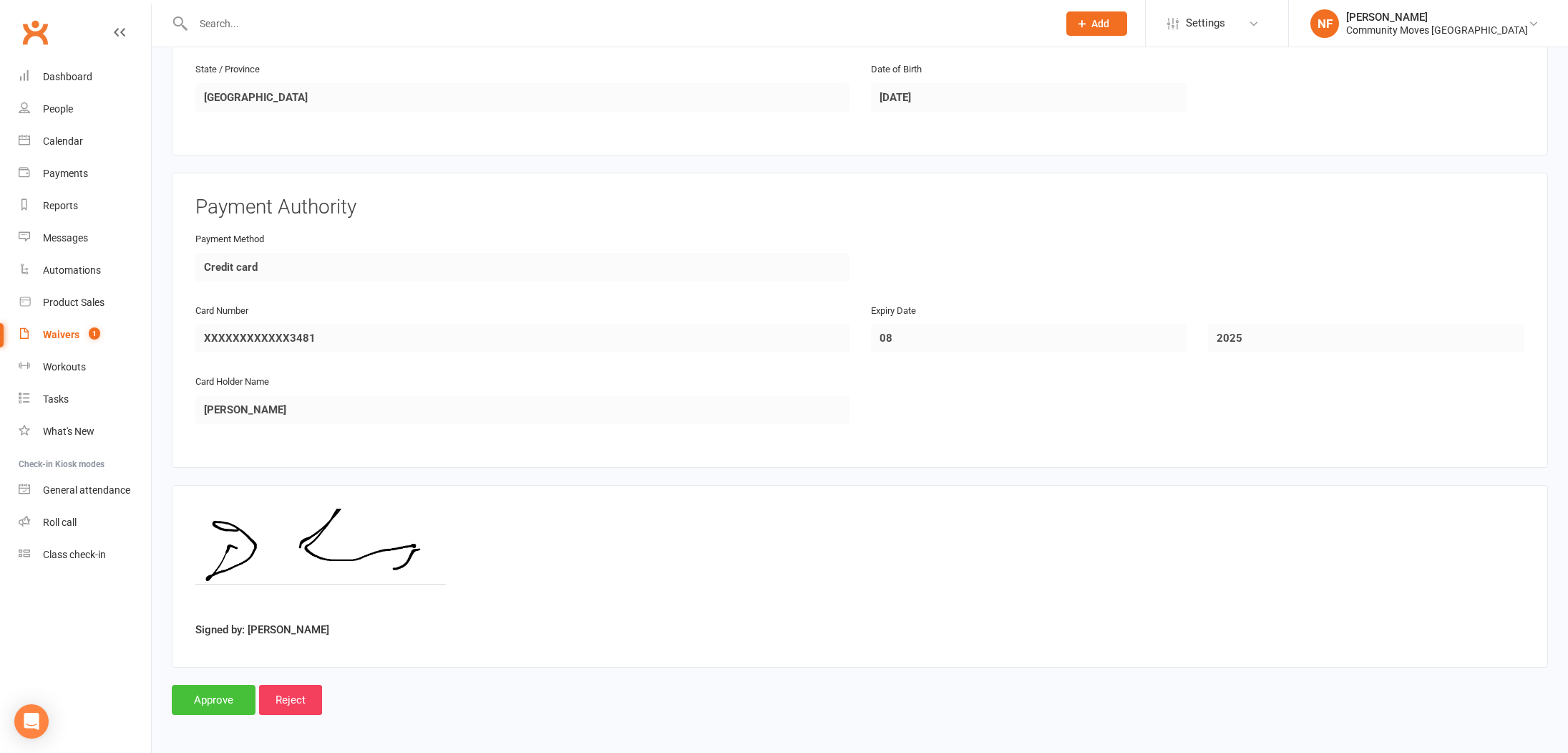
click at [213, 687] on input "Approve" at bounding box center [213, 700] width 84 height 30
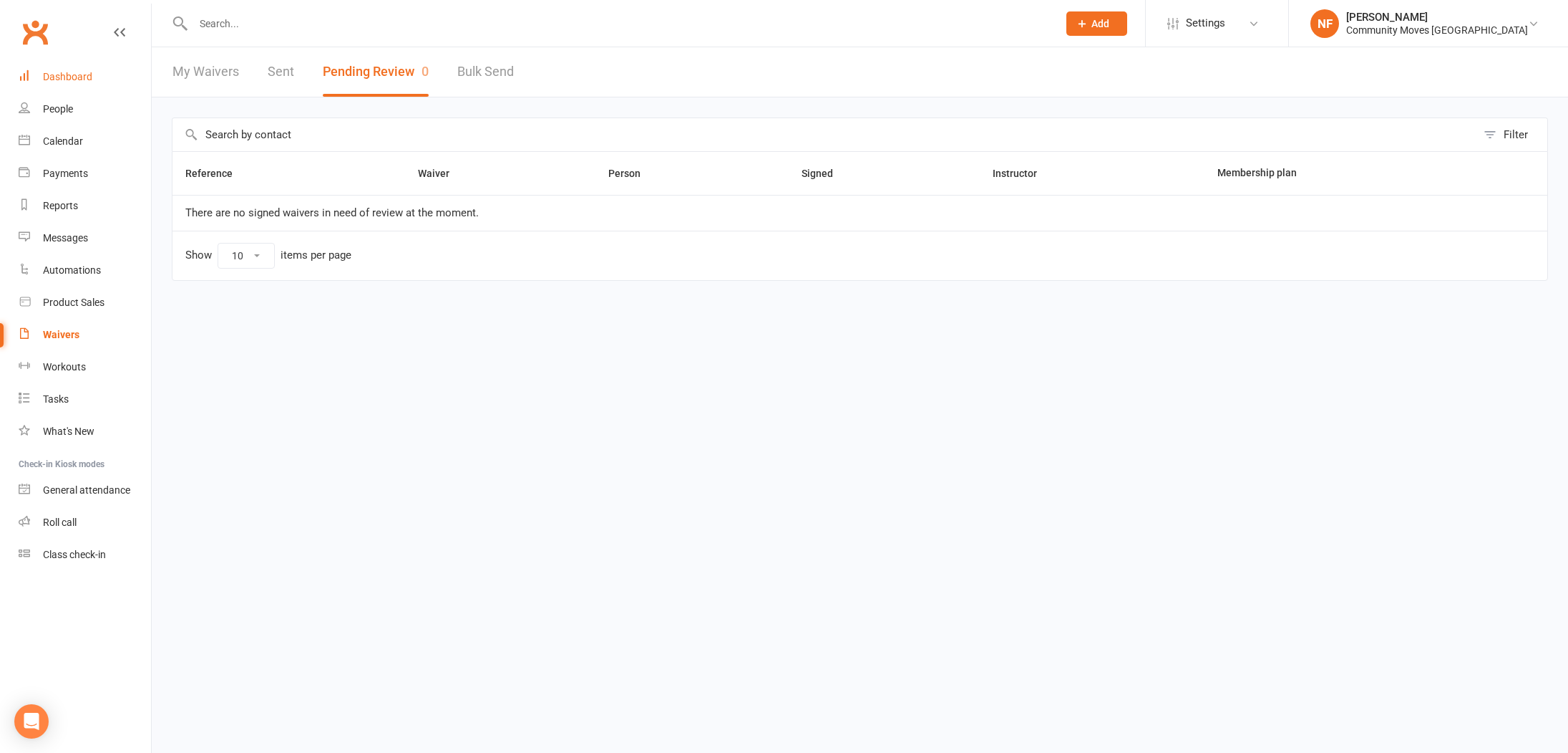
click at [70, 75] on div "Dashboard" at bounding box center [68, 76] width 50 height 11
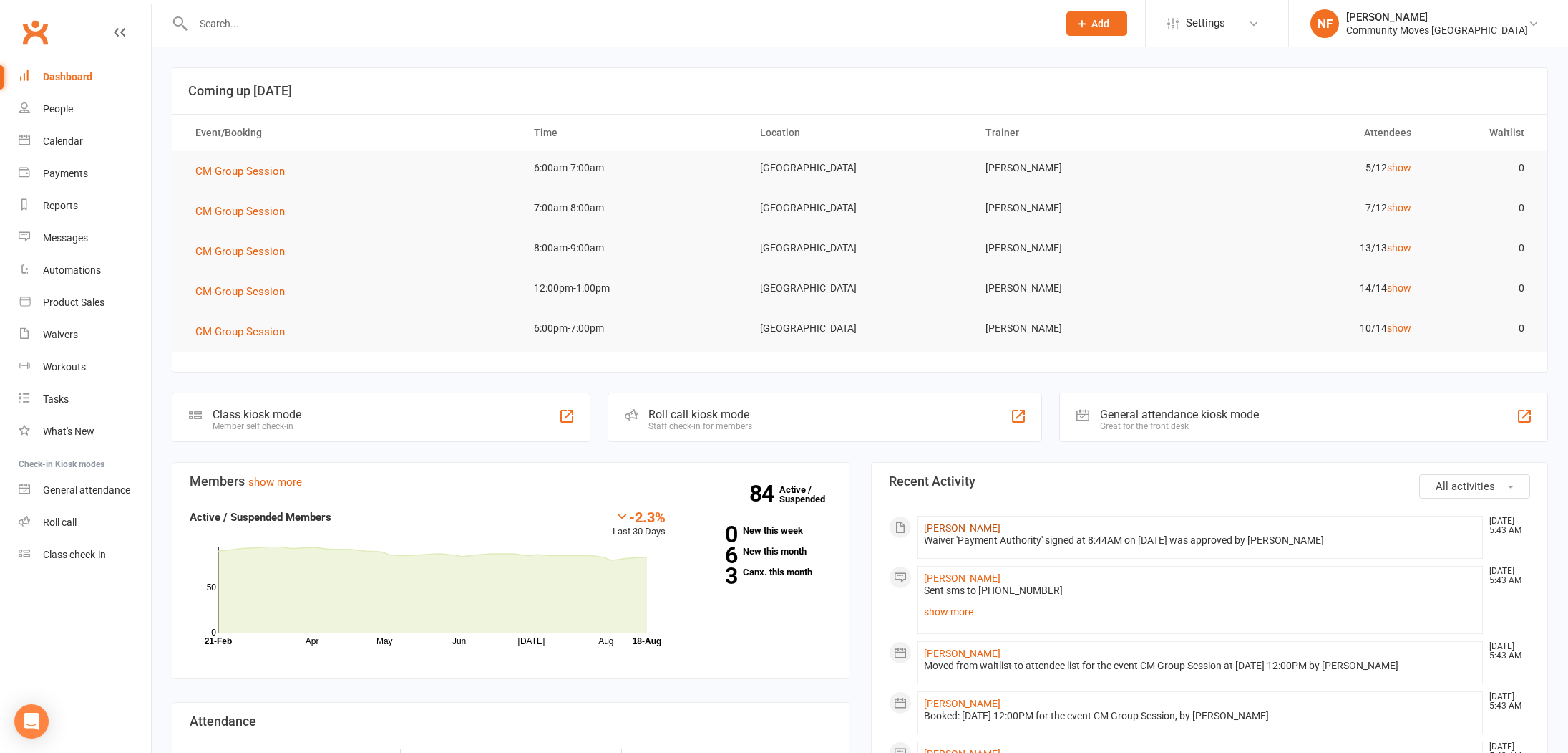
click at [948, 526] on link "[PERSON_NAME]" at bounding box center [962, 527] width 76 height 11
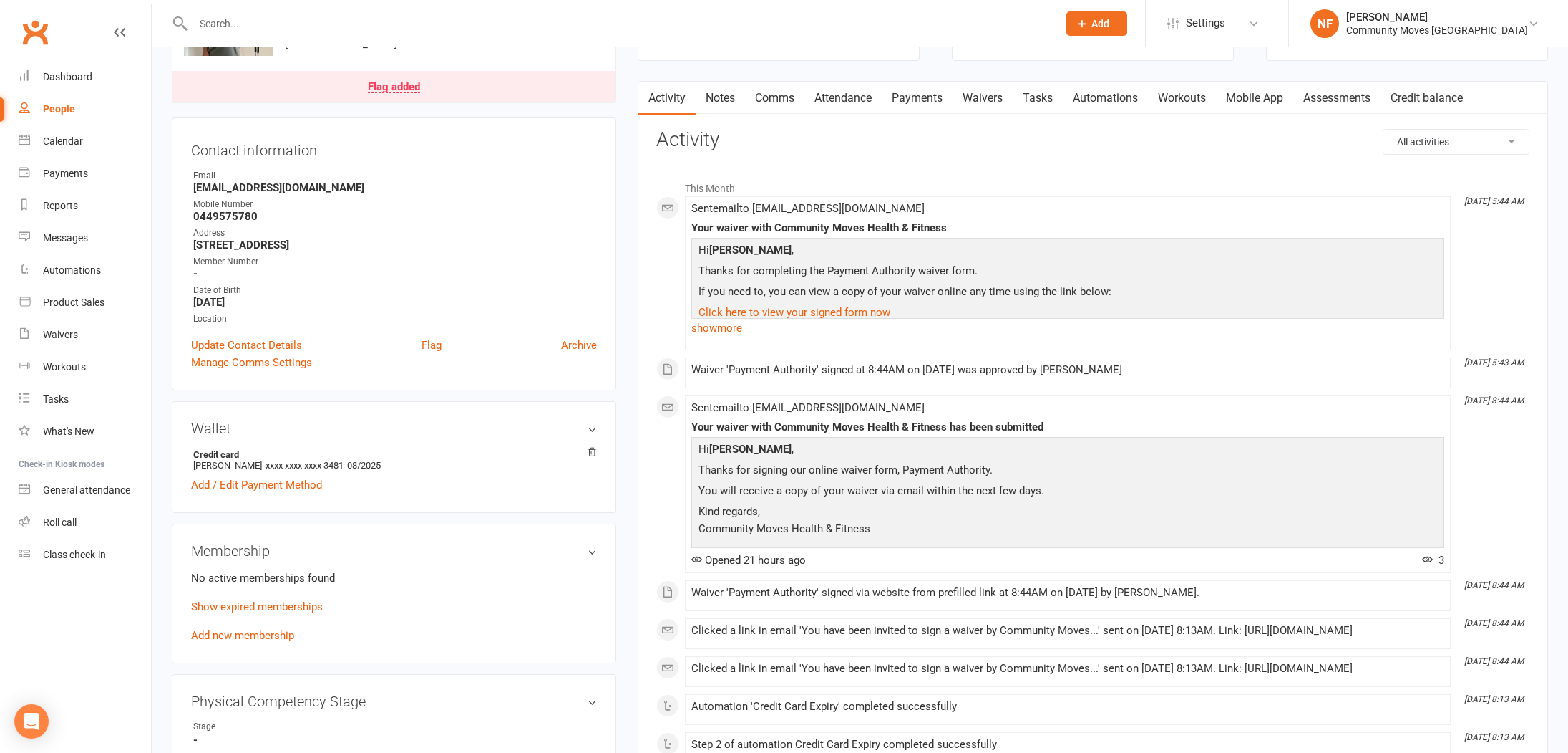
scroll to position [127, 0]
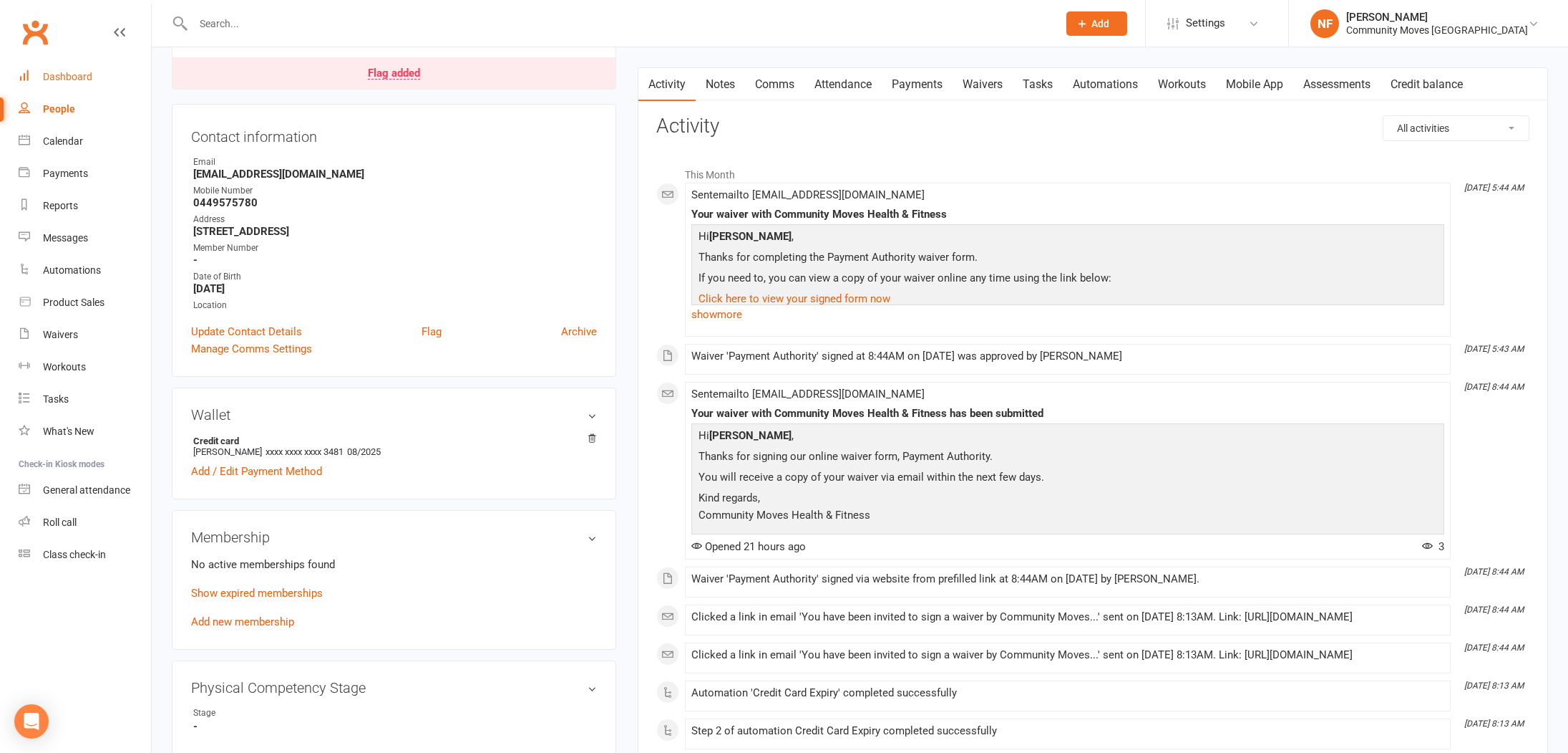
click at [60, 74] on div "Dashboard" at bounding box center [68, 76] width 50 height 11
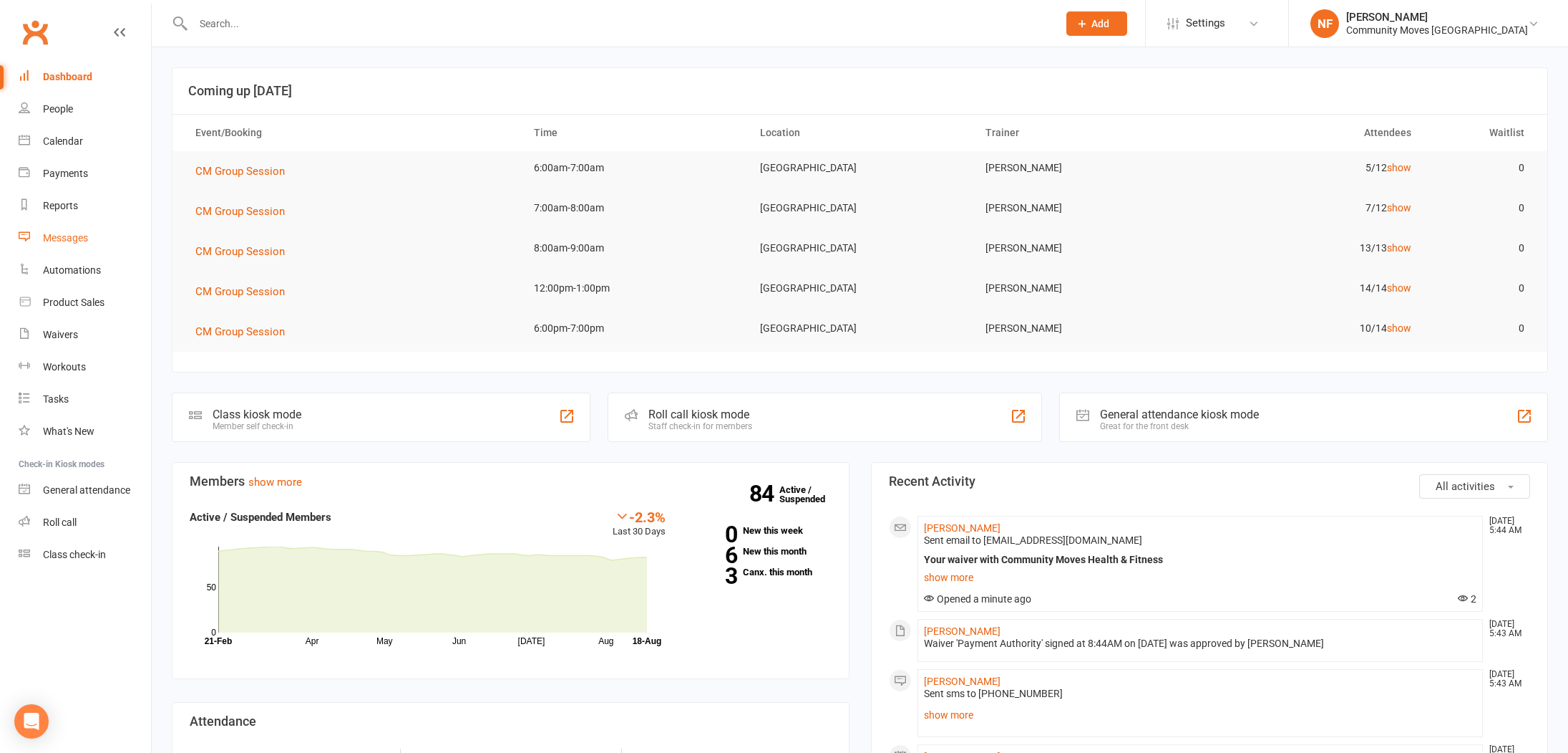
click at [65, 234] on div "Messages" at bounding box center [65, 237] width 45 height 11
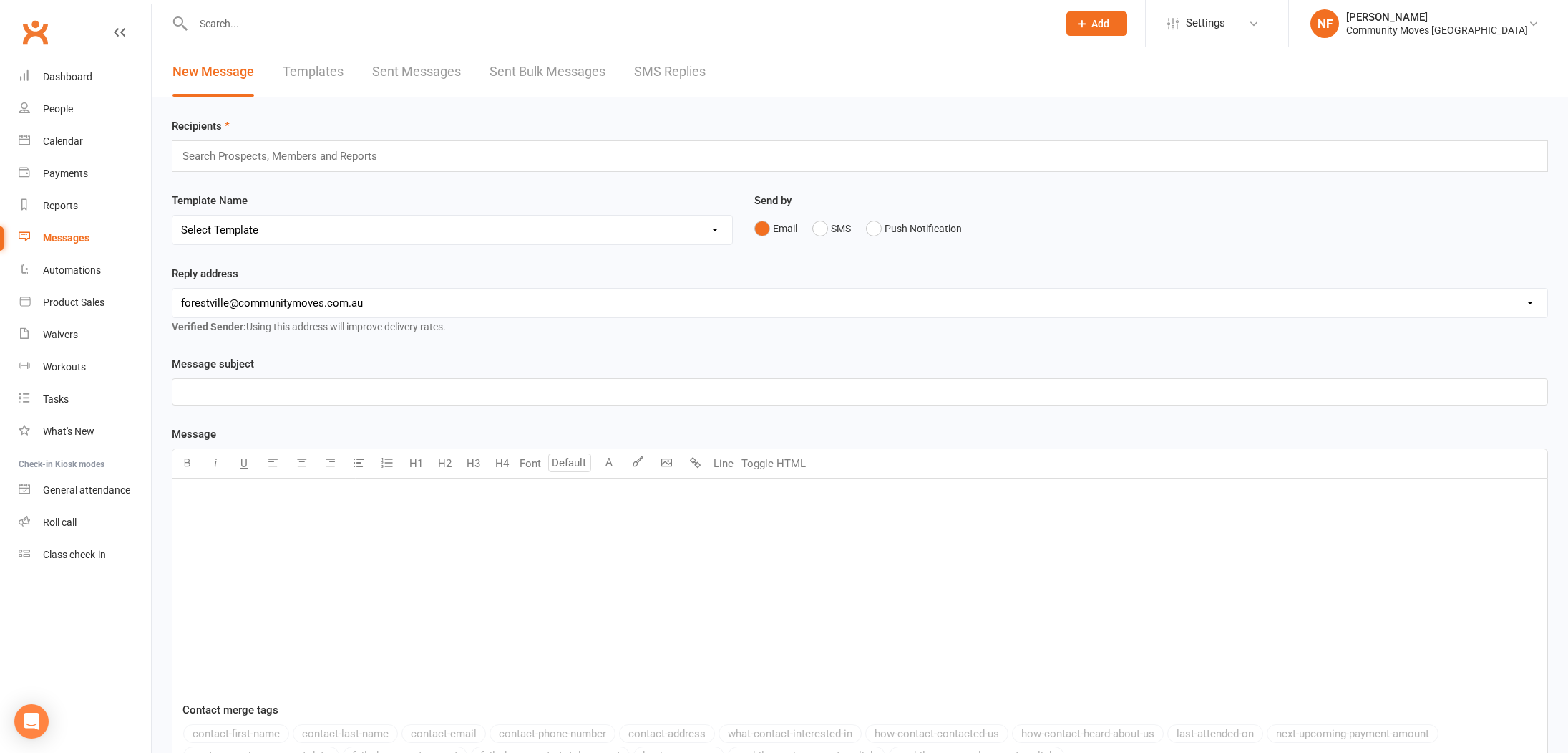
click at [670, 73] on link "SMS Replies" at bounding box center [670, 72] width 72 height 50
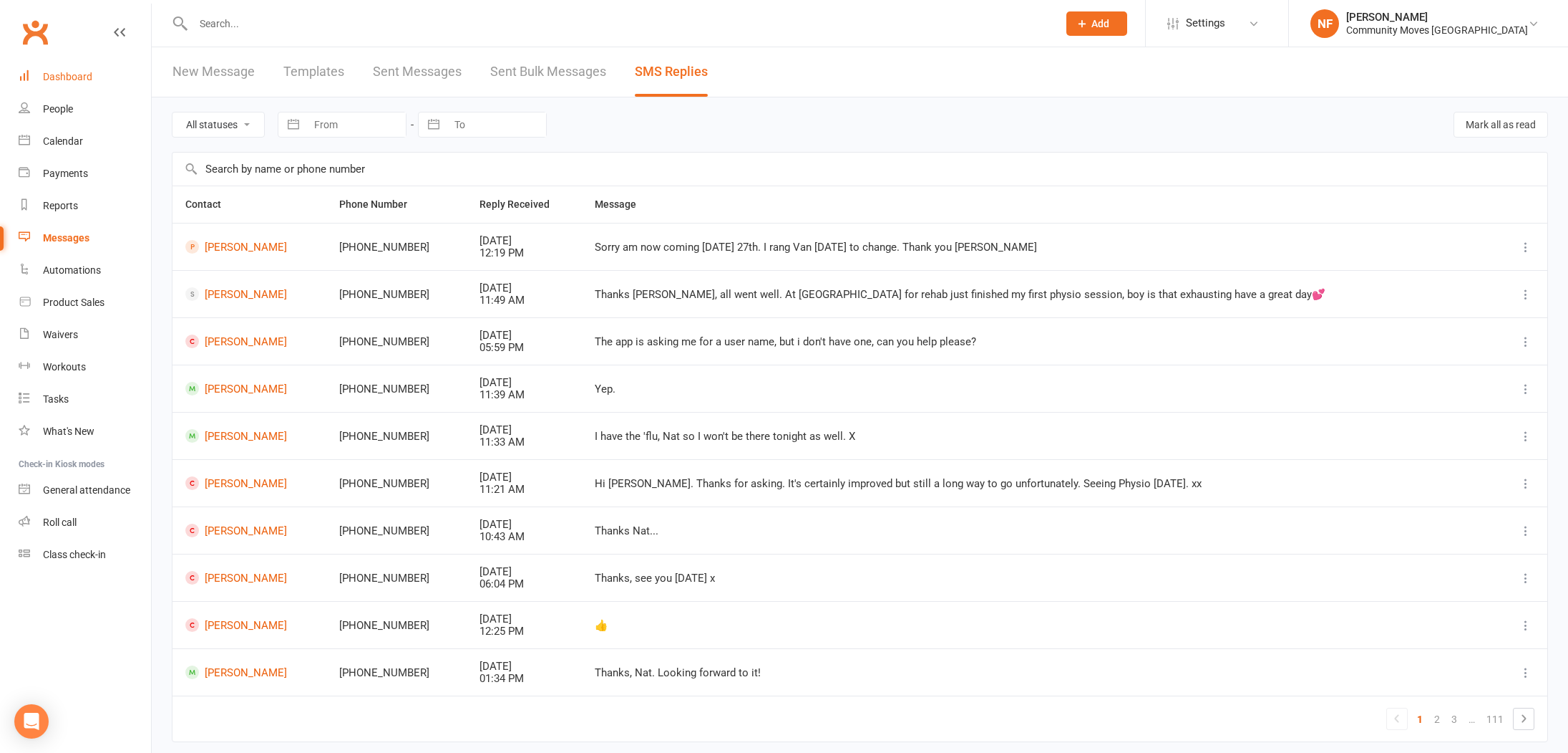
click at [78, 78] on div "Dashboard" at bounding box center [68, 76] width 50 height 11
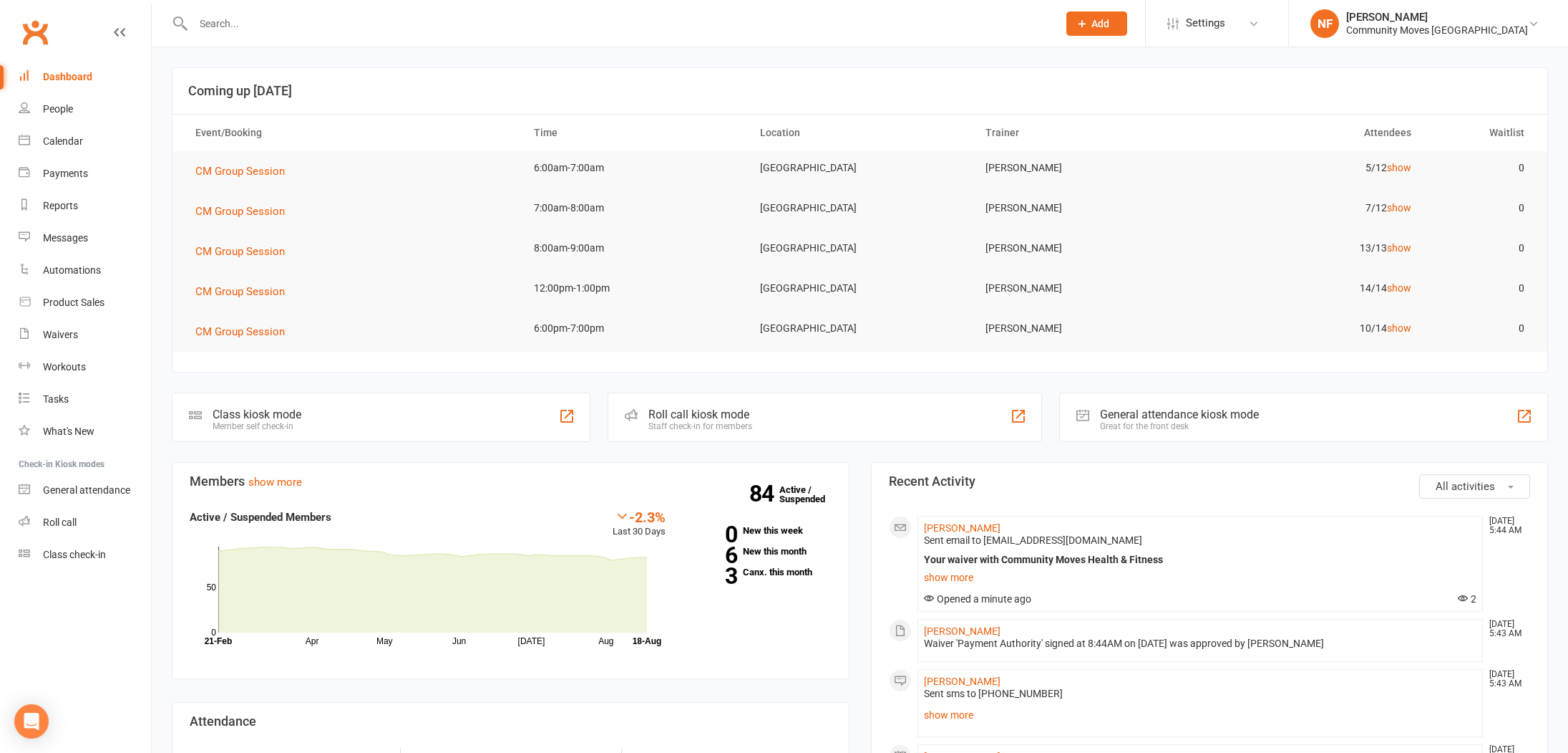
click at [230, 17] on input "text" at bounding box center [617, 24] width 859 height 20
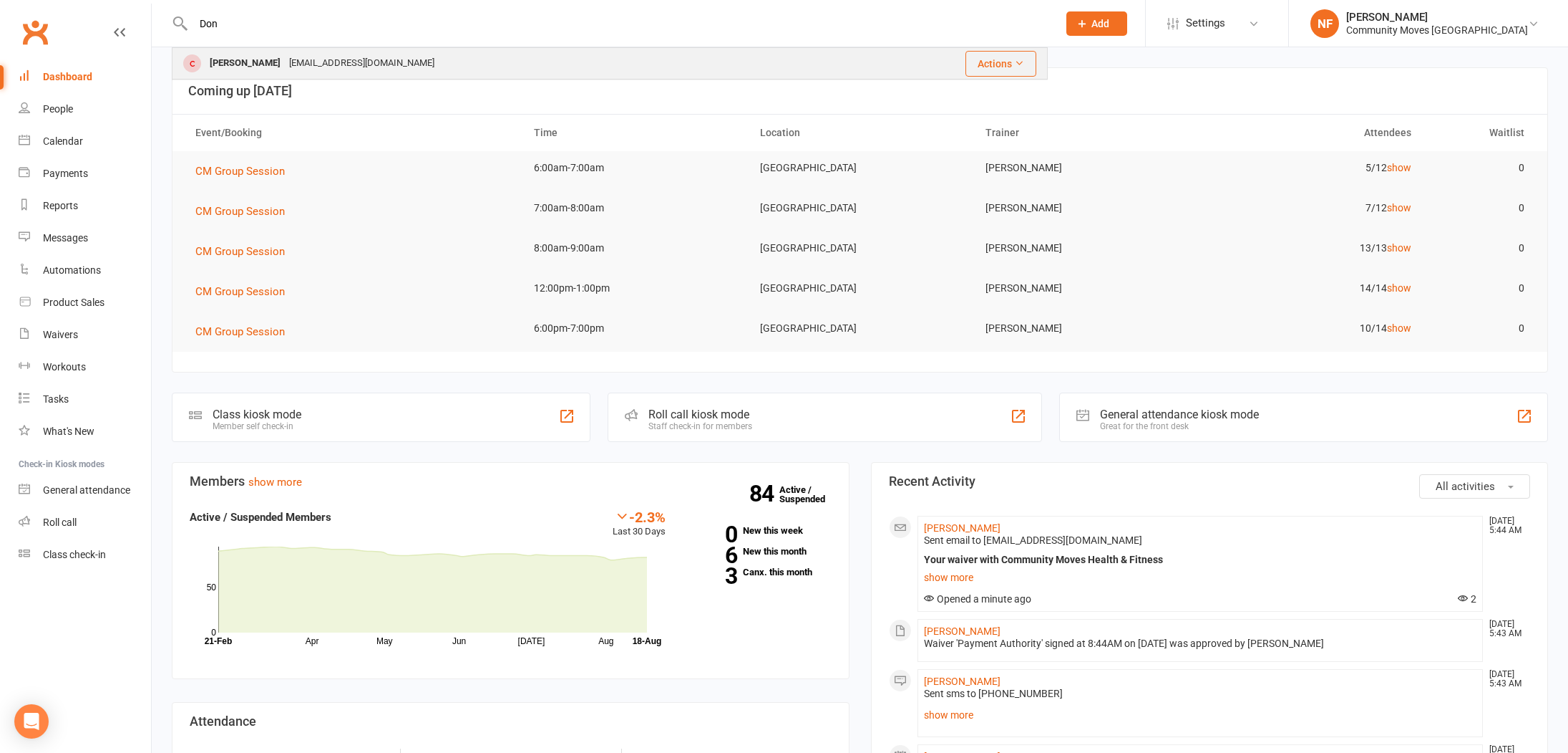
type input "Don"
click at [240, 66] on div "[PERSON_NAME]" at bounding box center [245, 64] width 79 height 21
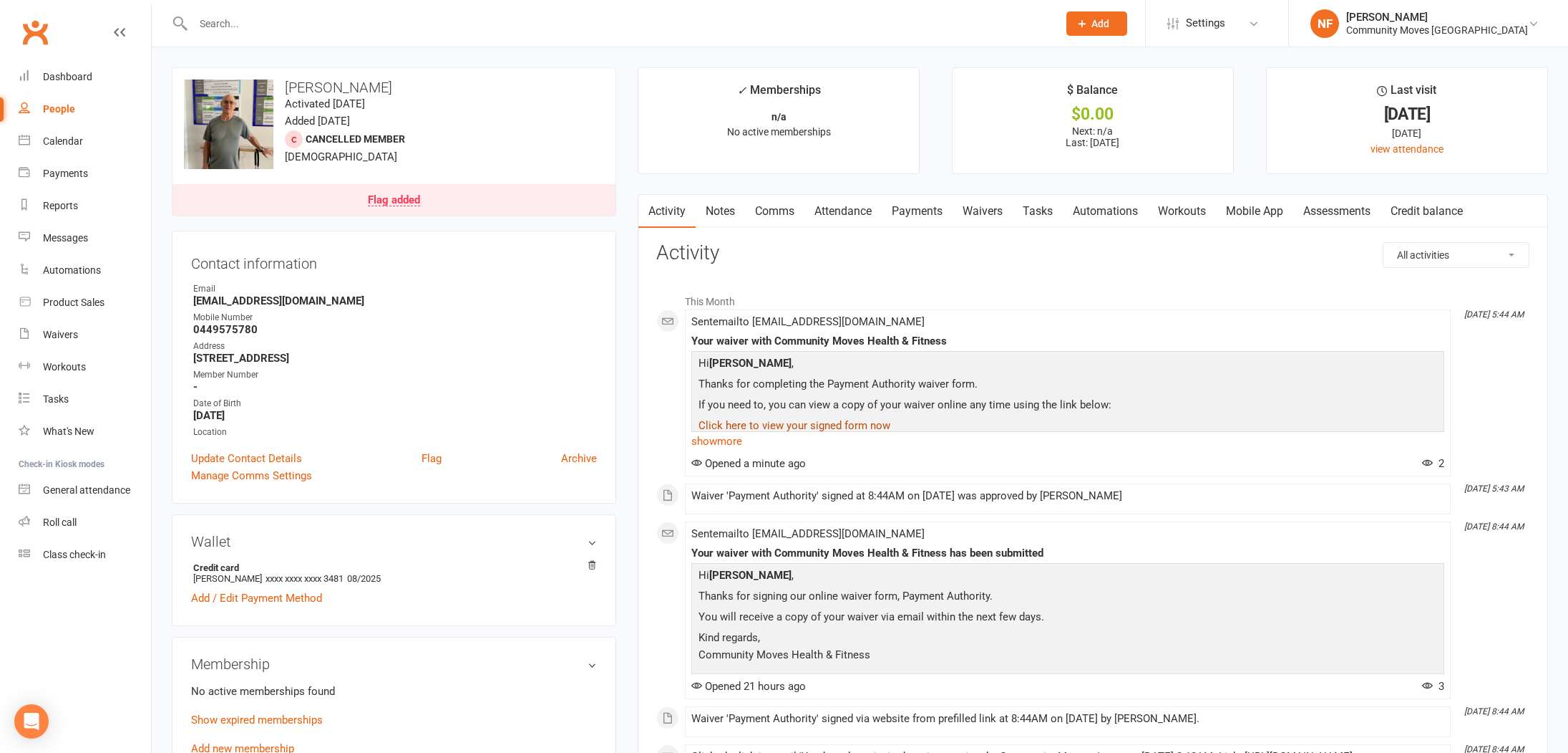
click at [812, 424] on link "Click here to view your signed form now" at bounding box center [794, 425] width 191 height 13
click at [723, 440] on link "show more" at bounding box center [1067, 441] width 753 height 20
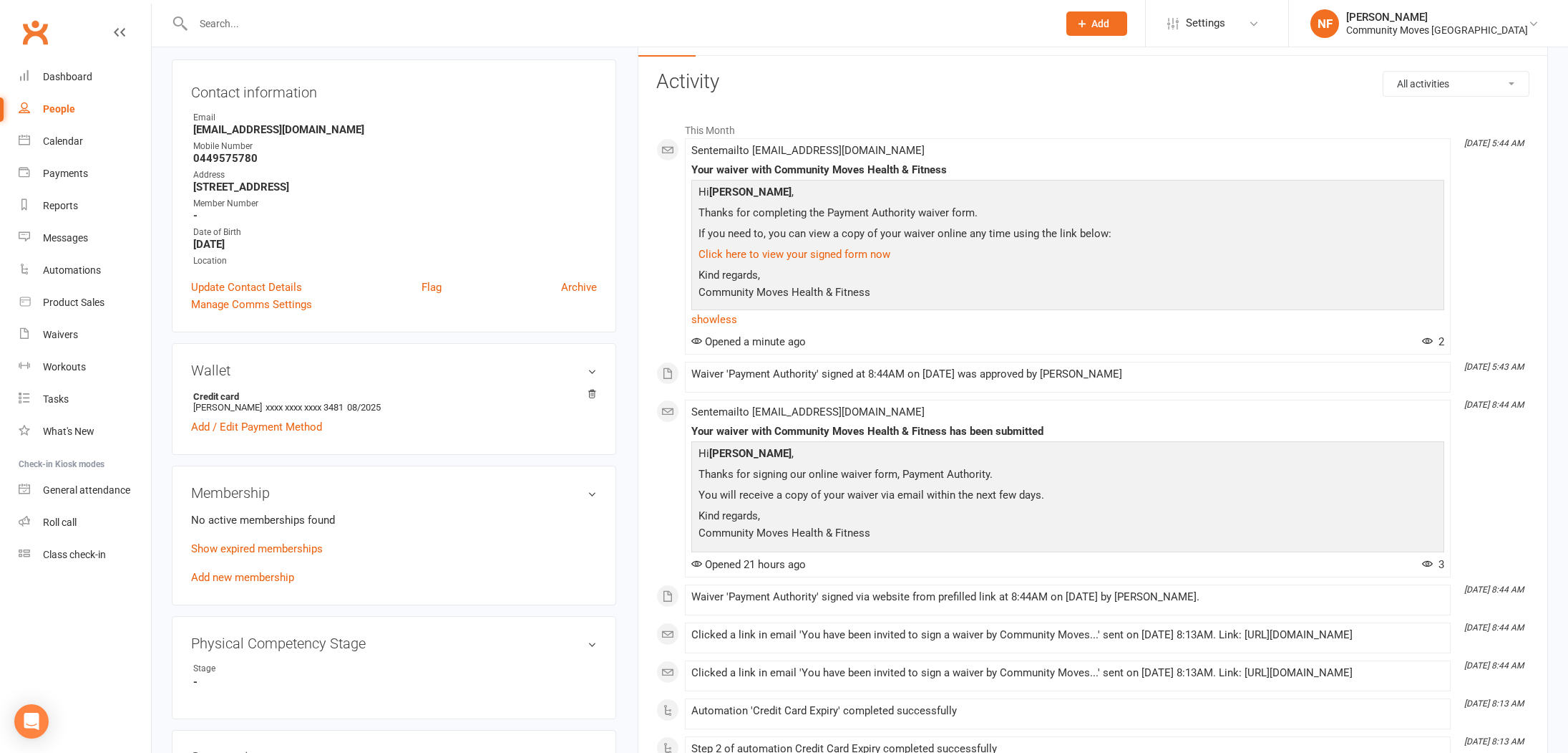
scroll to position [166, 0]
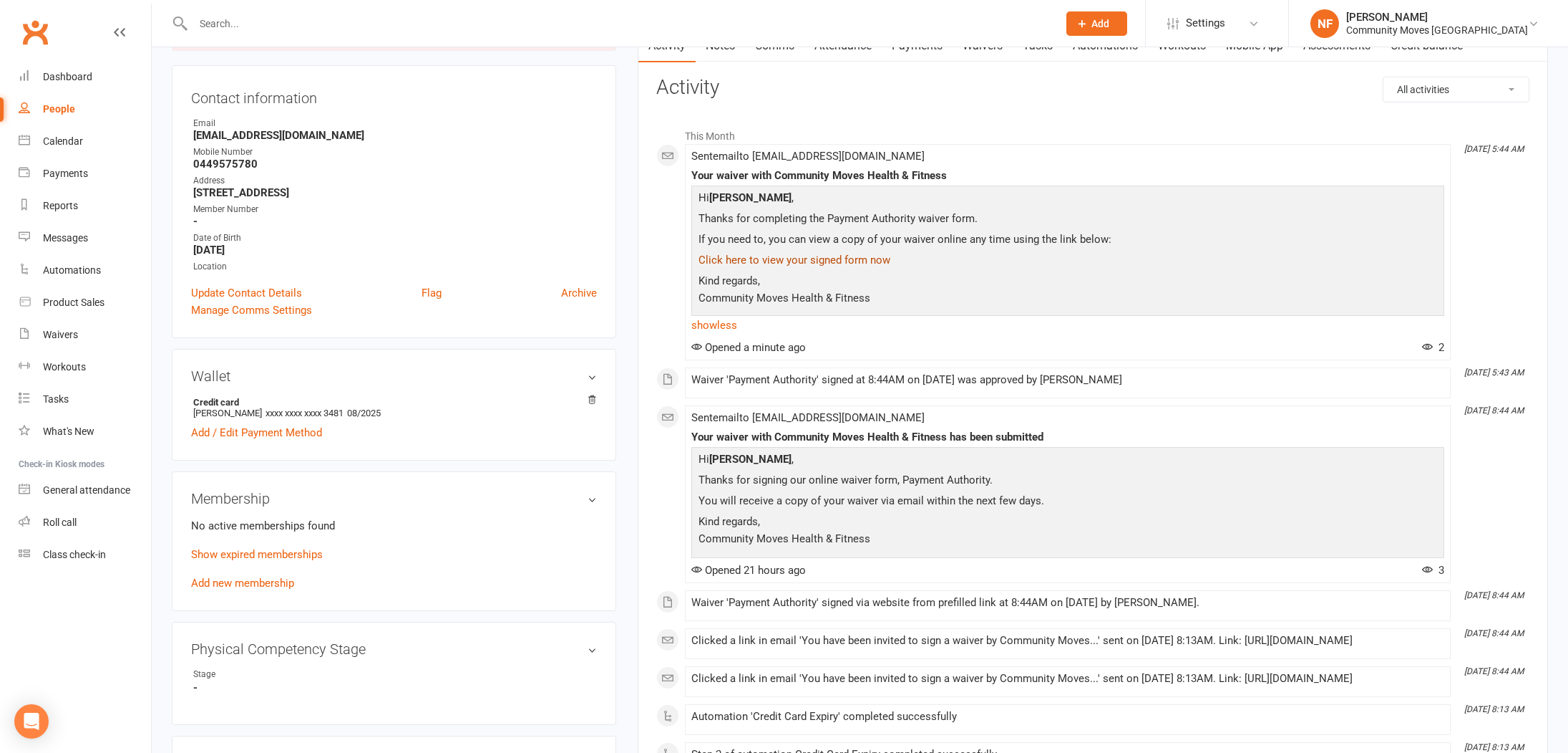
click at [802, 260] on link "Click here to view your signed form now" at bounding box center [794, 260] width 191 height 13
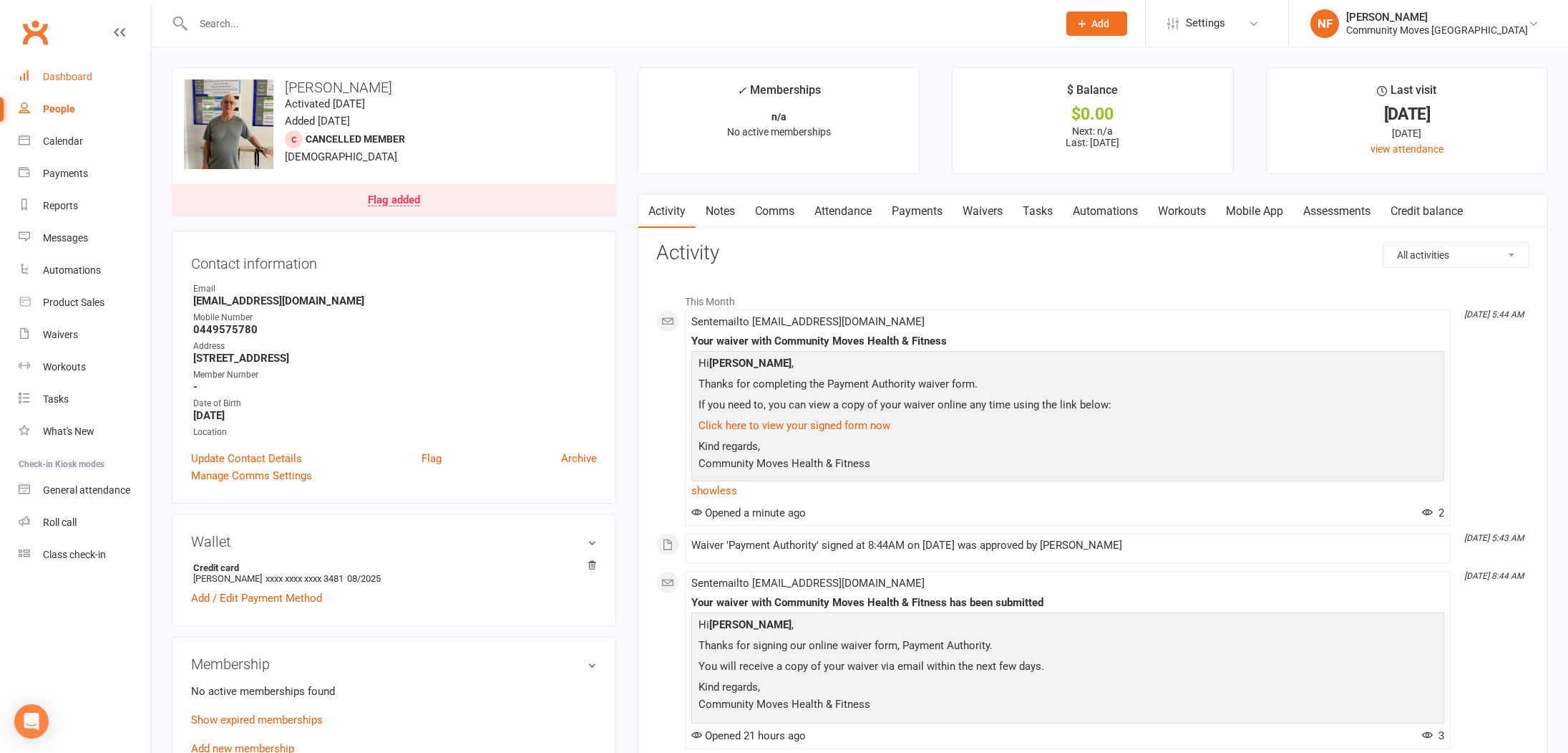
click at [63, 70] on link "Dashboard" at bounding box center [85, 76] width 133 height 32
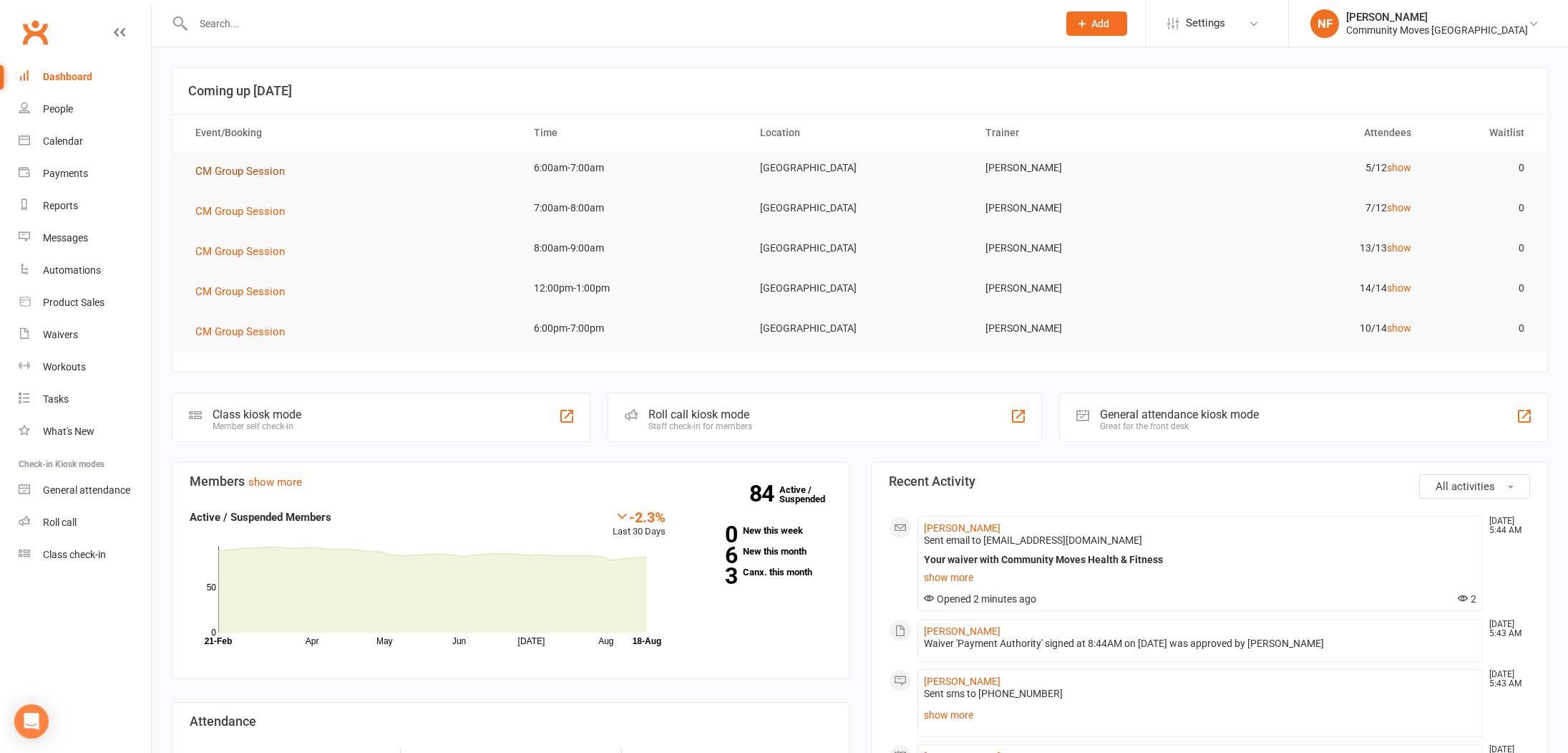
click at [259, 172] on span "CM Group Session" at bounding box center [239, 171] width 89 height 13
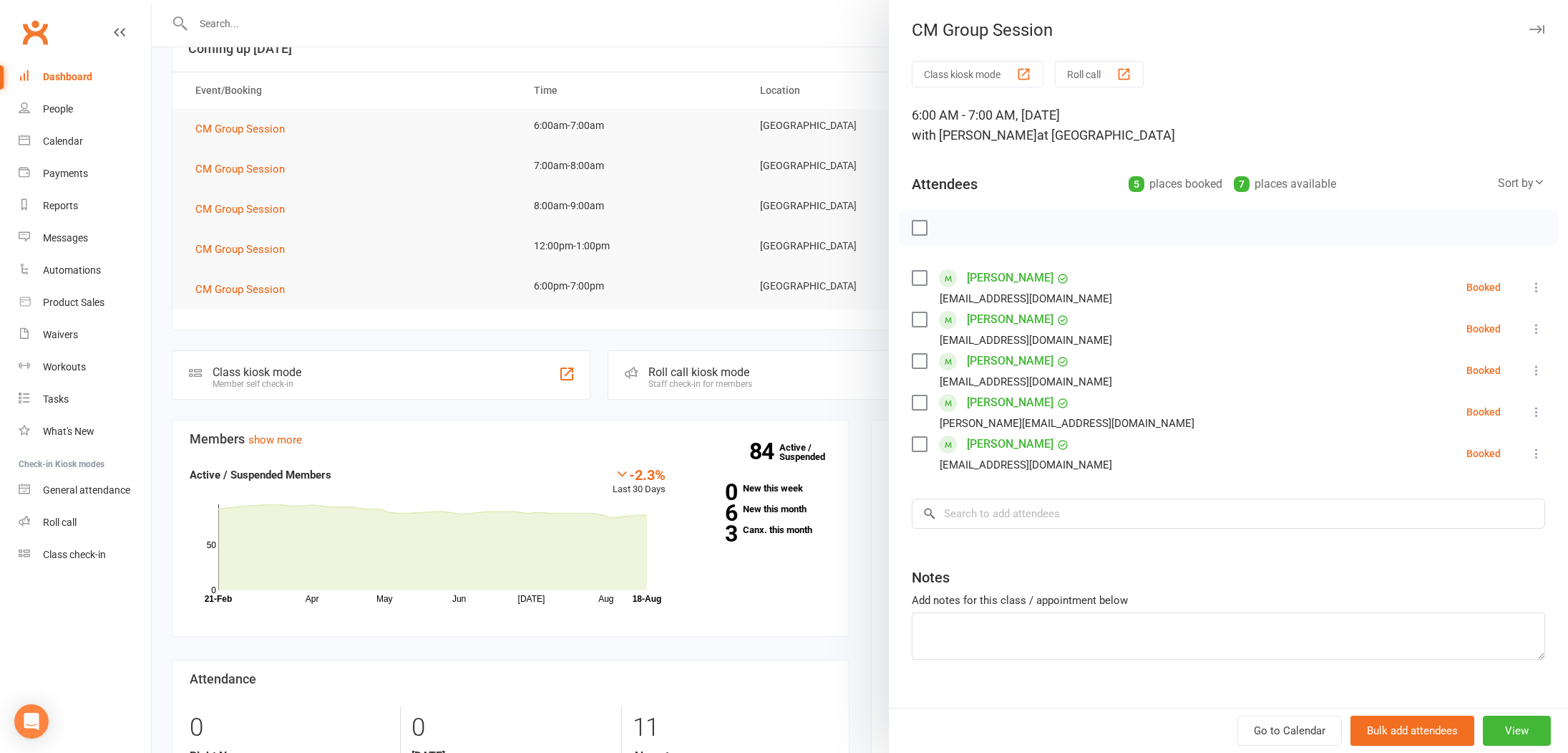
scroll to position [43, 0]
